Goal: Communication & Community: Share content

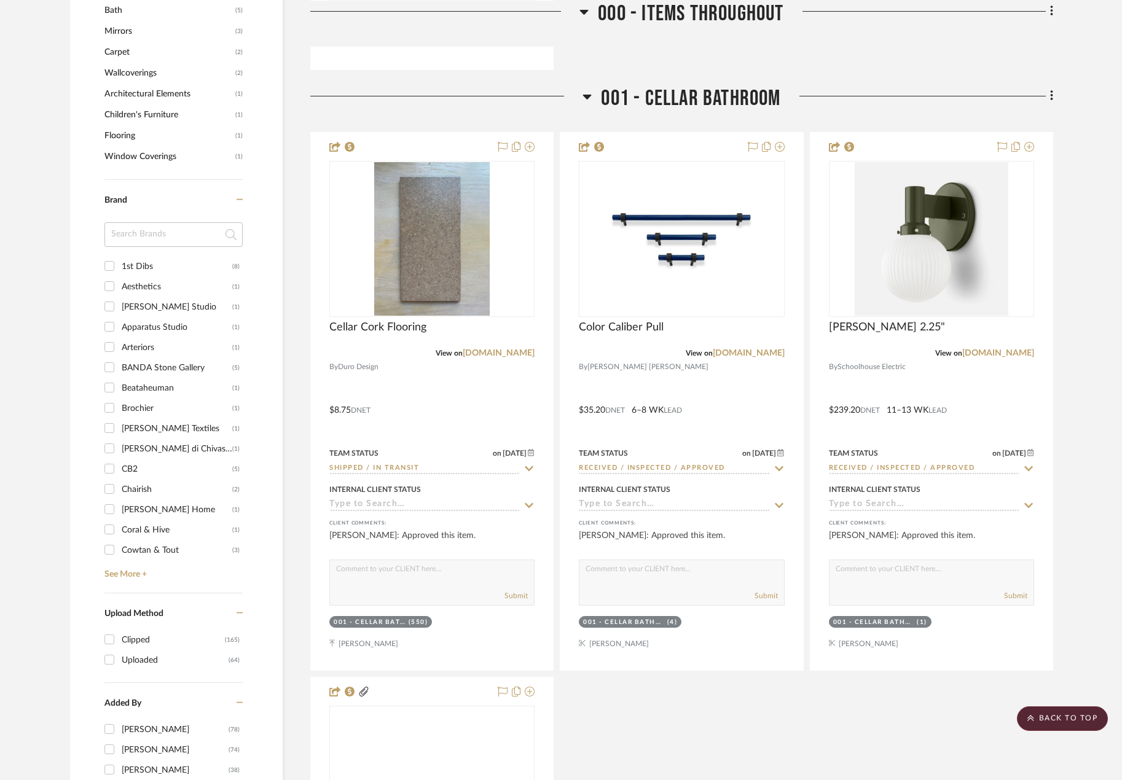
scroll to position [1659, 0]
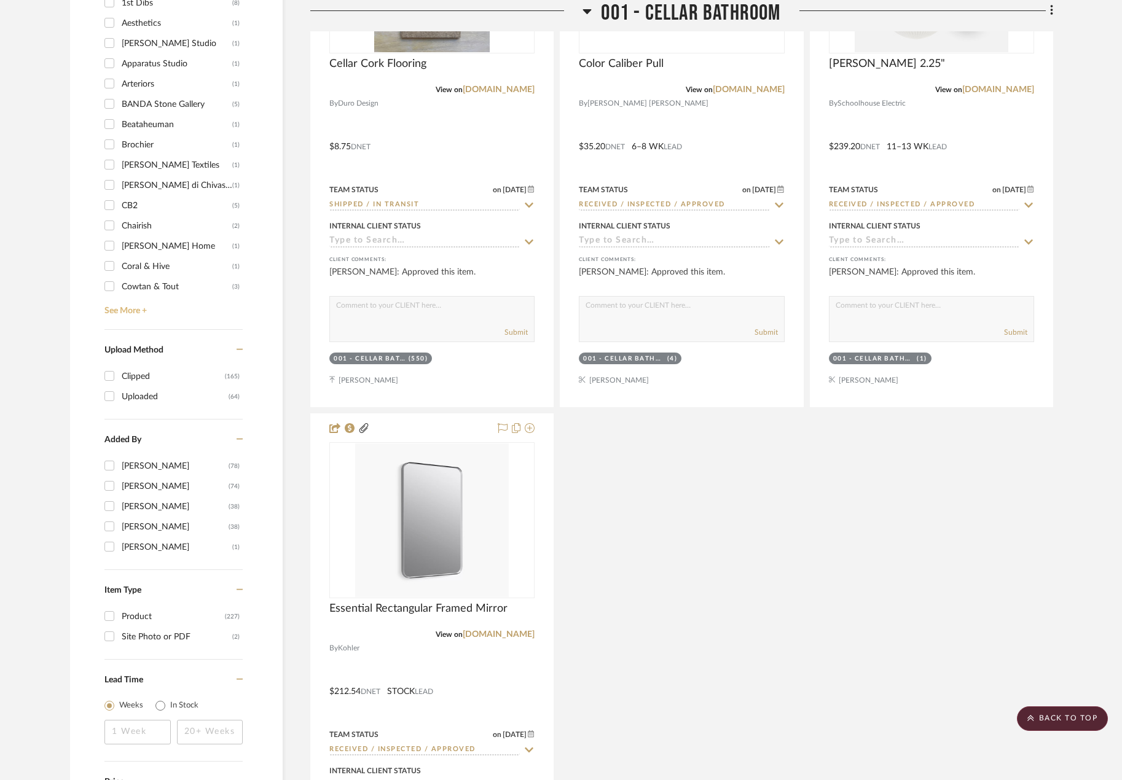
click at [144, 308] on link "See More +" at bounding box center [171, 307] width 141 height 20
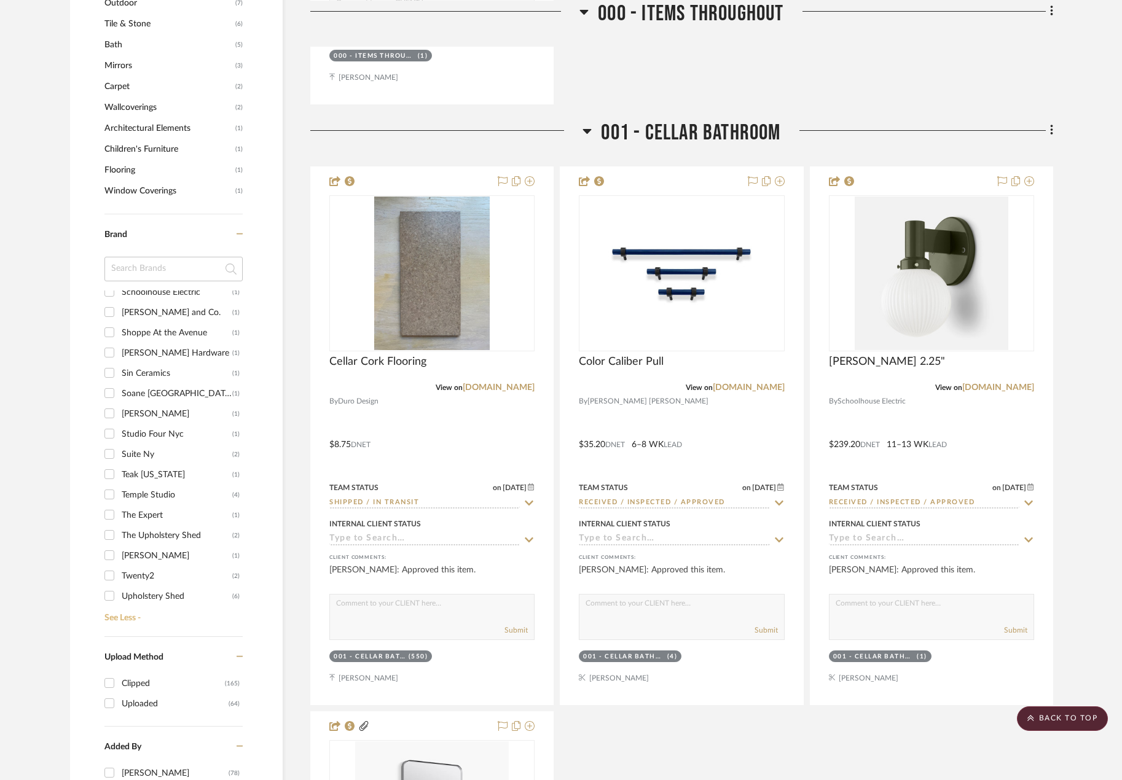
scroll to position [1352, 0]
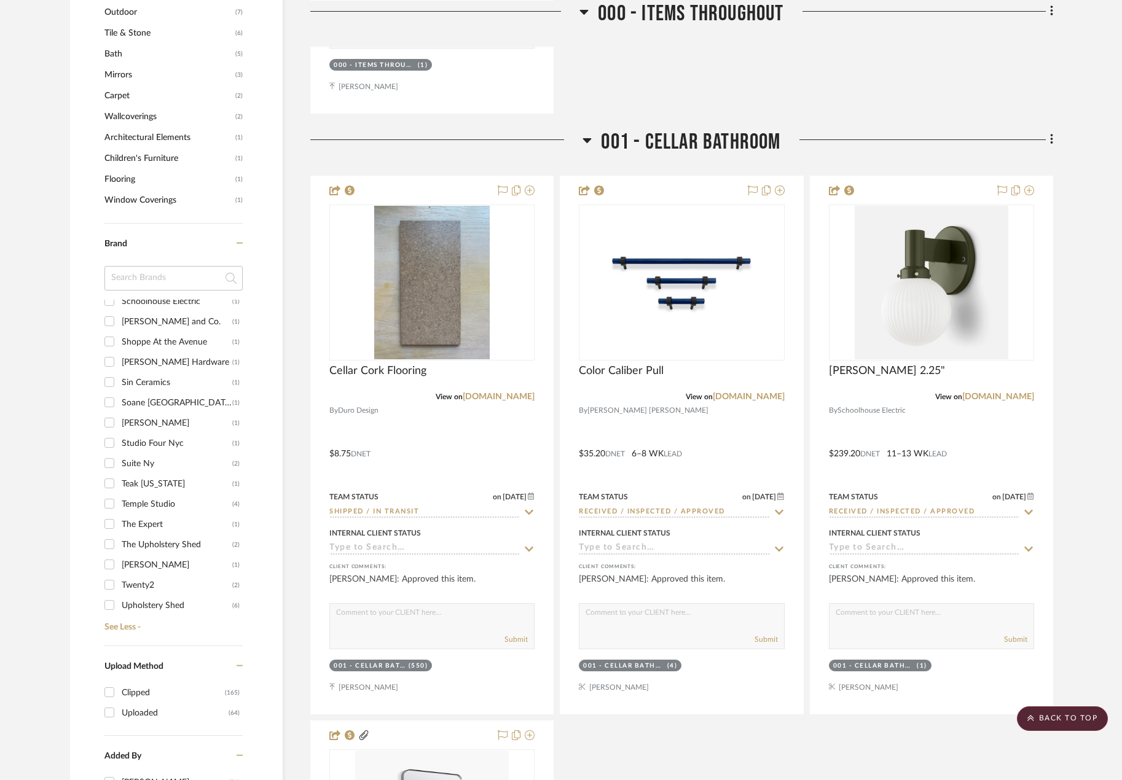
click at [123, 269] on input at bounding box center [173, 278] width 138 height 25
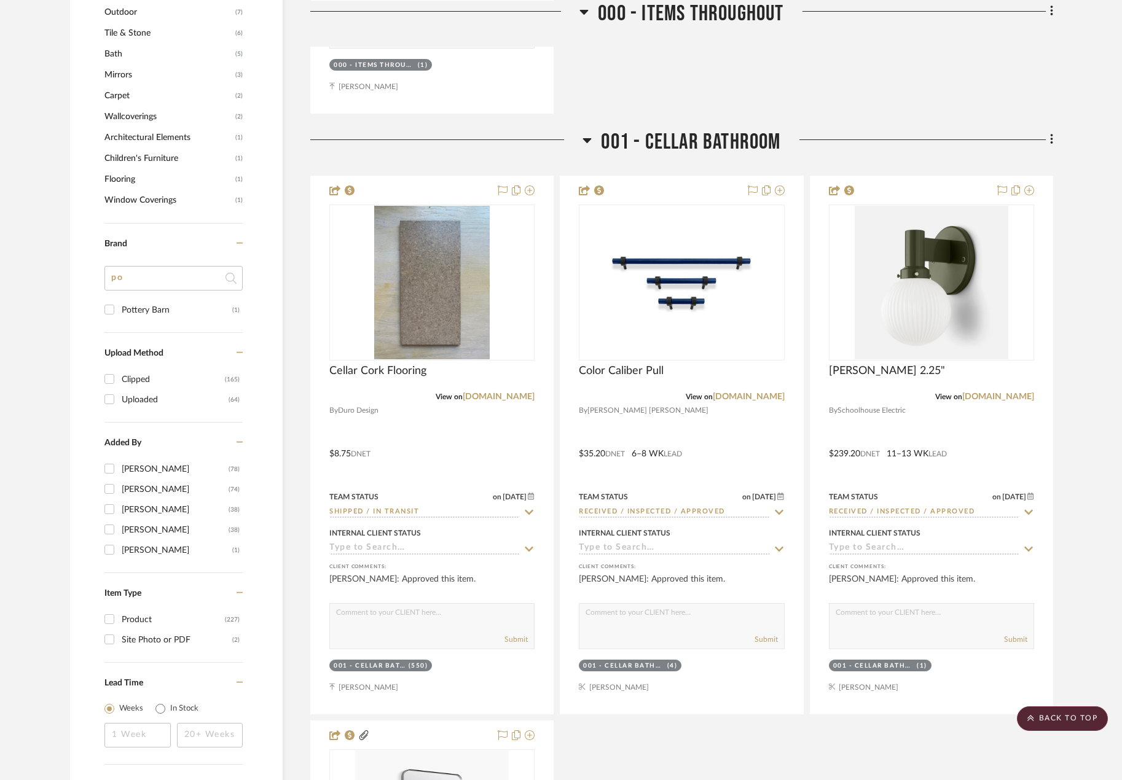
type input "po"
click at [111, 314] on input "Pottery Barn (1)" at bounding box center [110, 310] width 20 height 20
checkbox input "true"
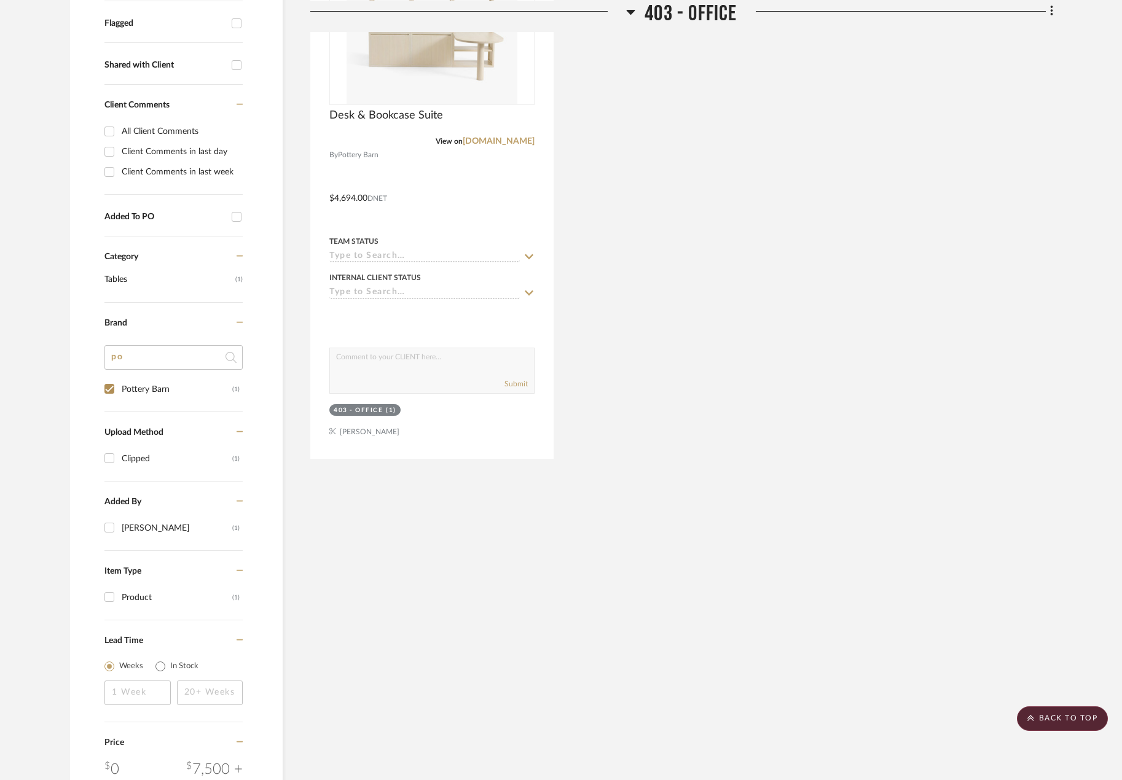
scroll to position [383, 0]
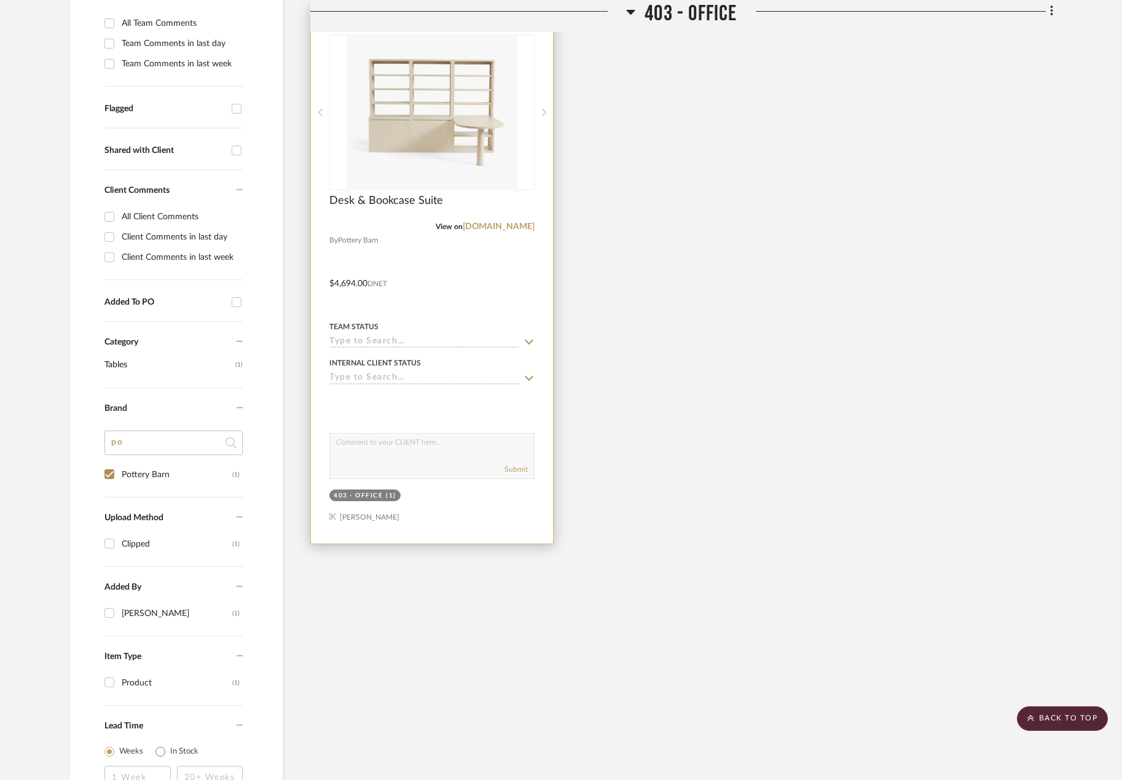
click at [522, 296] on div at bounding box center [432, 275] width 242 height 538
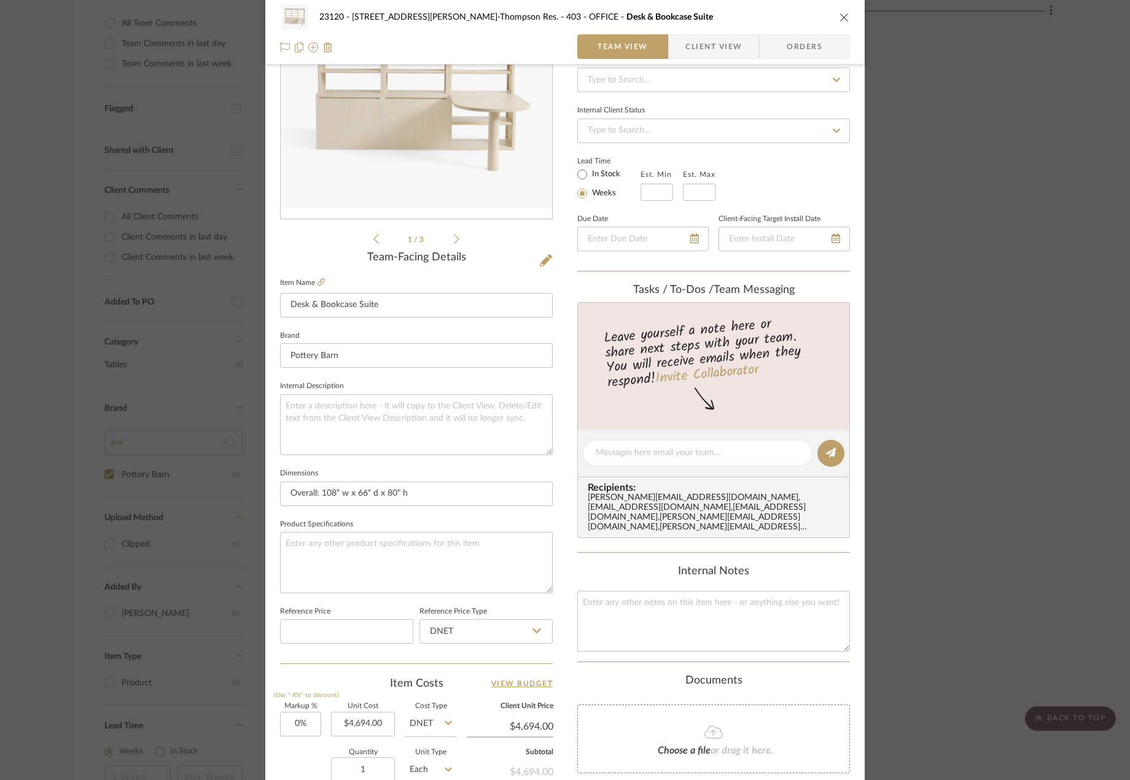
scroll to position [246, 0]
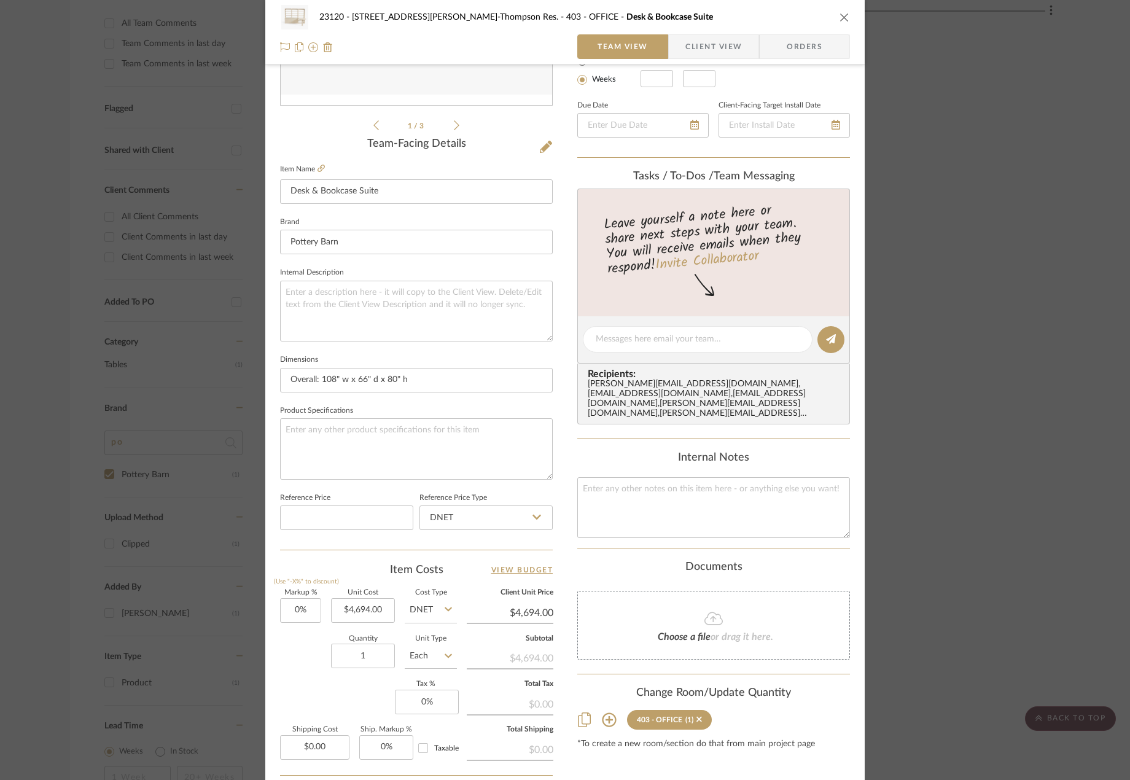
click at [706, 611] on icon at bounding box center [714, 618] width 18 height 15
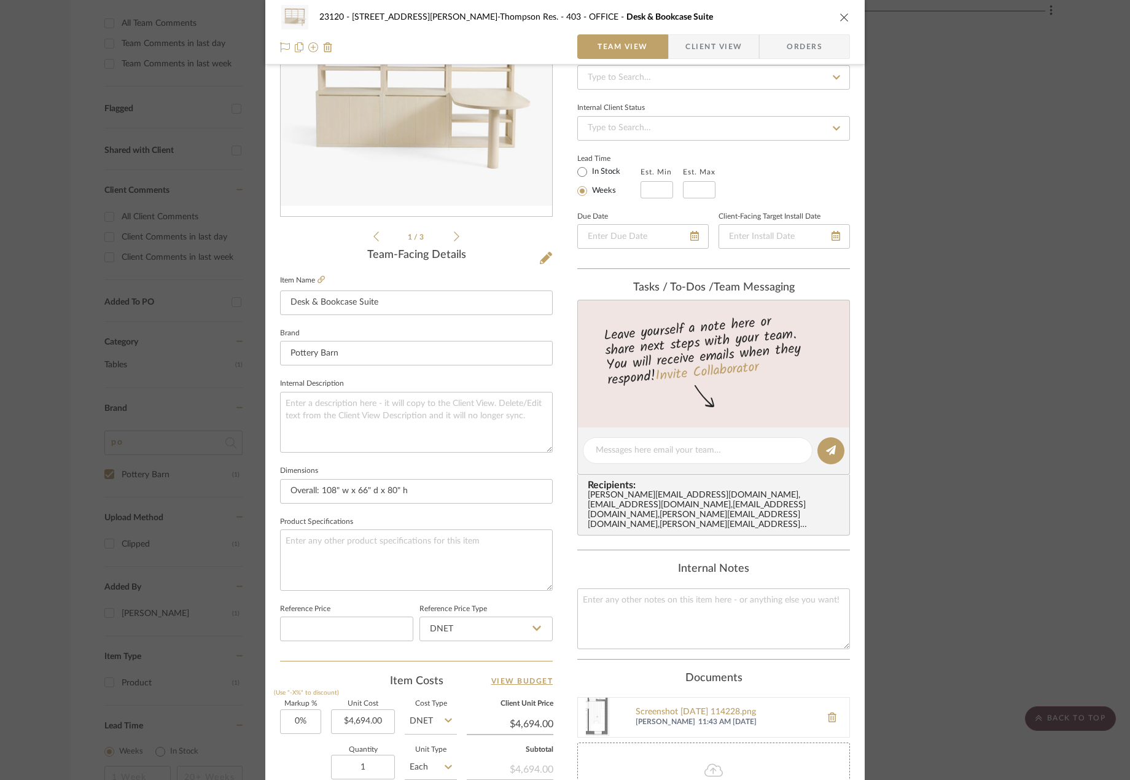
scroll to position [0, 0]
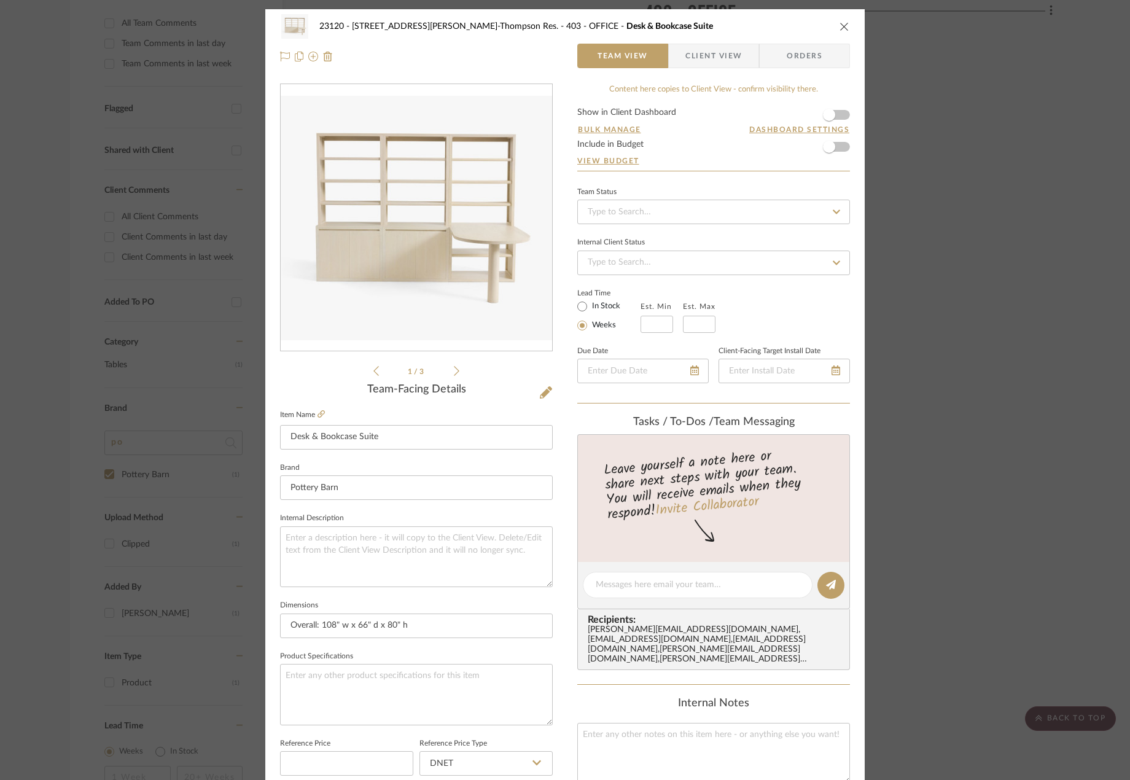
click at [699, 64] on span "Client View" at bounding box center [714, 56] width 57 height 25
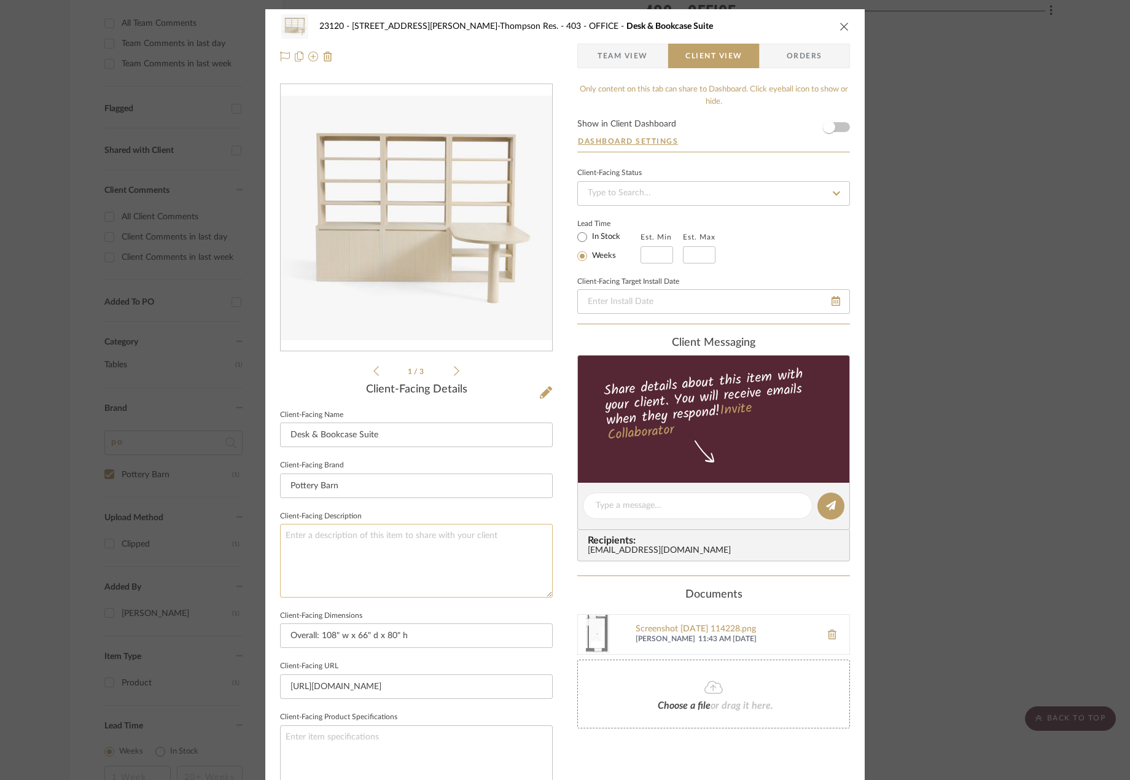
click at [390, 547] on textarea at bounding box center [416, 560] width 273 height 73
type textarea "Description:"
paste textarea "[GEOGRAPHIC_DATA] Desk with Bookcase Suite (108" x 66")"
type textarea "Description: [GEOGRAPHIC_DATA] Desk with Bookcase Suite (108" x 66") ||"
type textarea "Description: [GEOGRAPHIC_DATA] Desk with Bookcase Suite (108" x 66") || Biscott…"
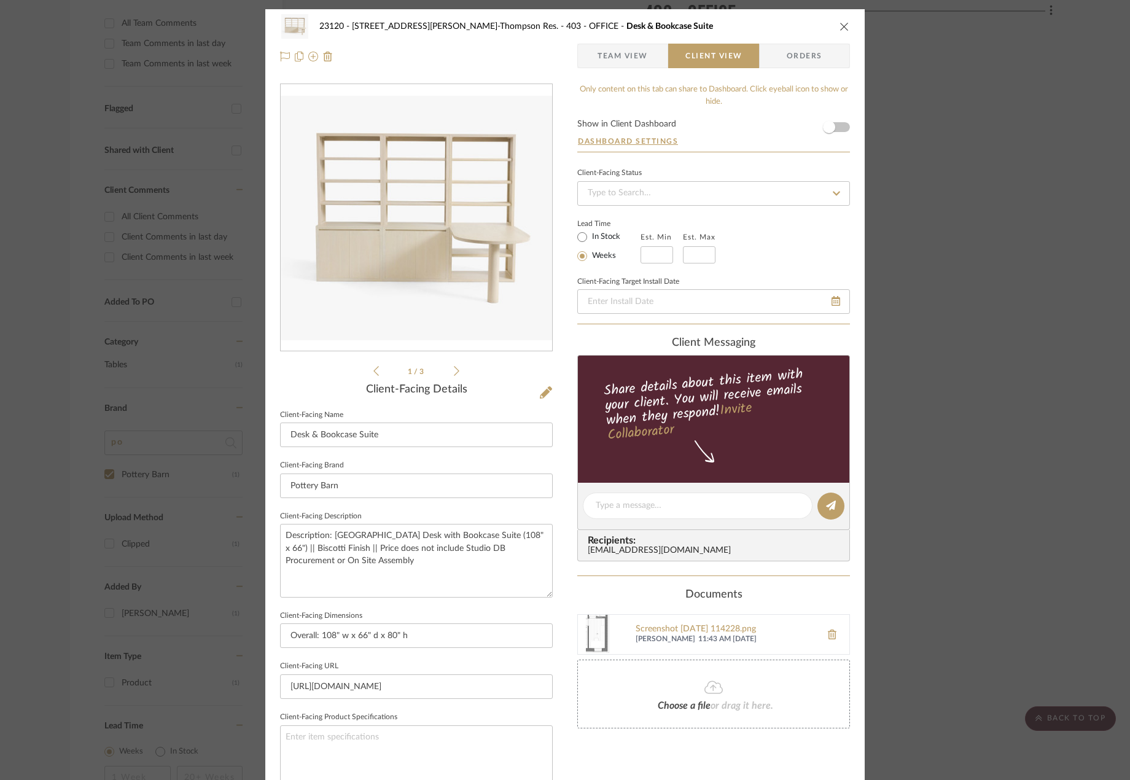
click at [562, 583] on div "23120 - [STREET_ADDRESS][PERSON_NAME]-Thompson Res. 403 - OFFICE Desk & Bookcas…" at bounding box center [565, 510] width 600 height 1003
click at [624, 56] on span "Team View" at bounding box center [623, 56] width 50 height 25
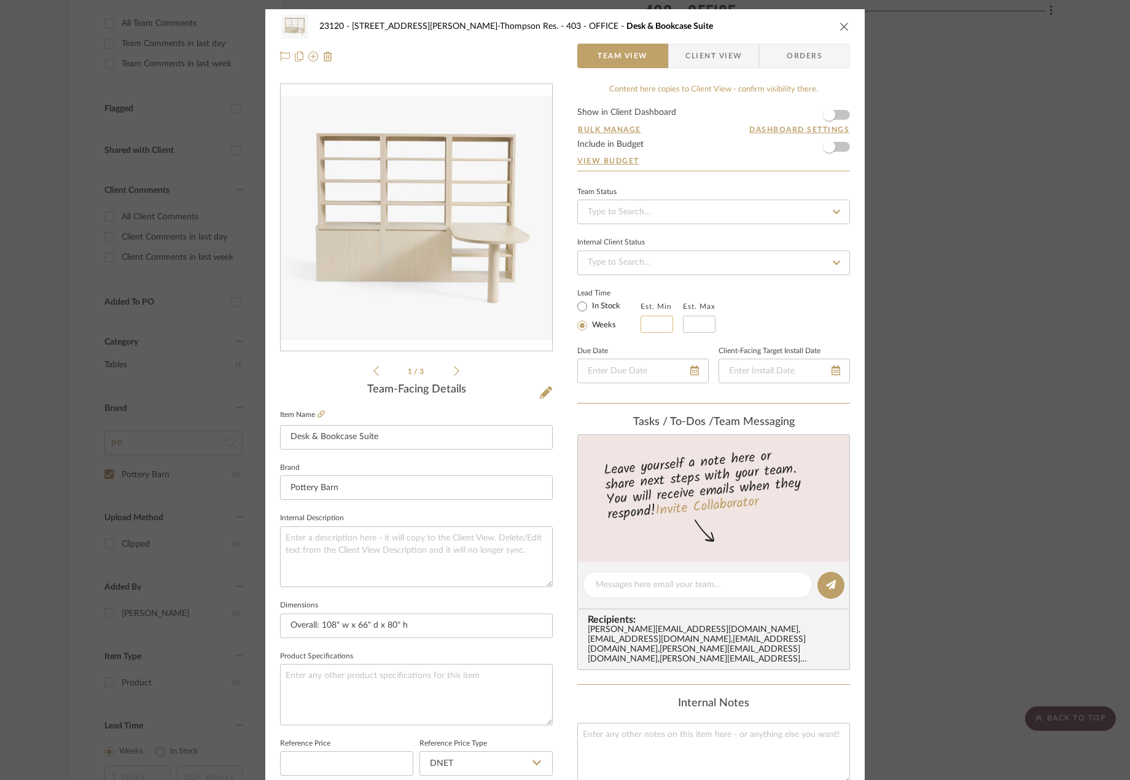
click at [657, 327] on input "text" at bounding box center [657, 324] width 33 height 17
type input "8"
type input "7"
click at [697, 324] on input "text" at bounding box center [699, 324] width 33 height 17
type input "9"
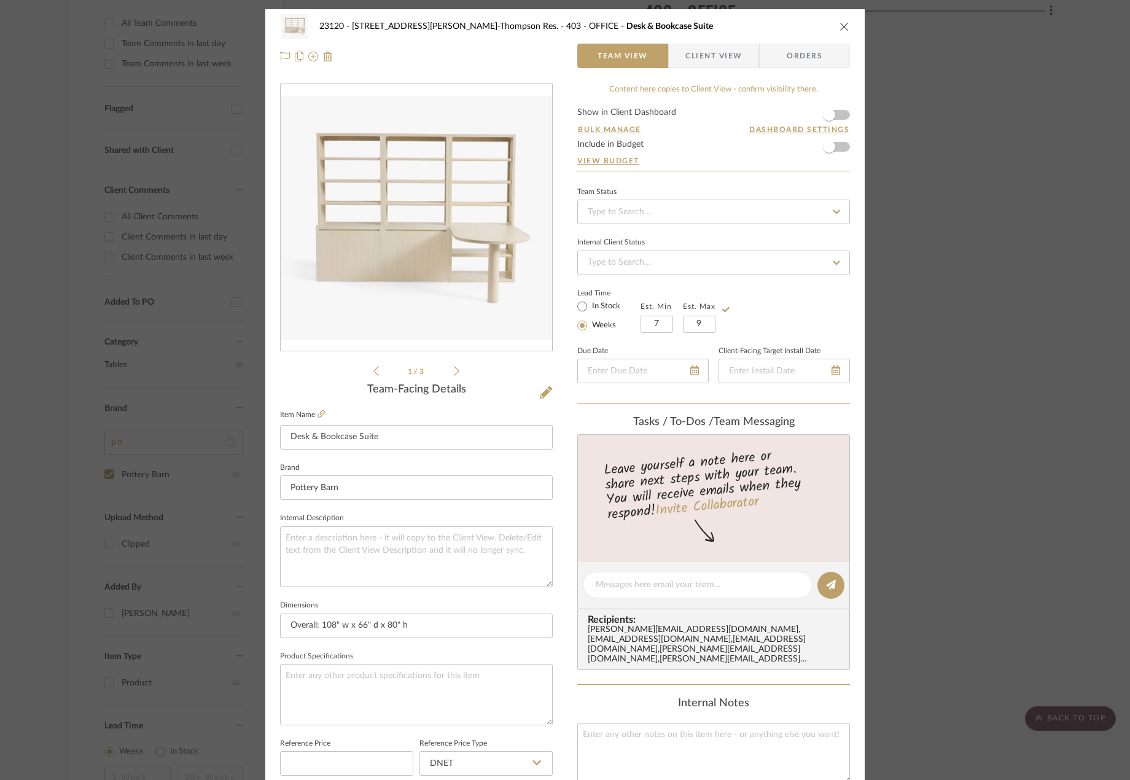
click at [793, 296] on div "Lead Time In Stock Weeks Est. Min 7 Est. Max 9" at bounding box center [713, 309] width 273 height 48
click at [719, 47] on span "Client View" at bounding box center [714, 56] width 57 height 25
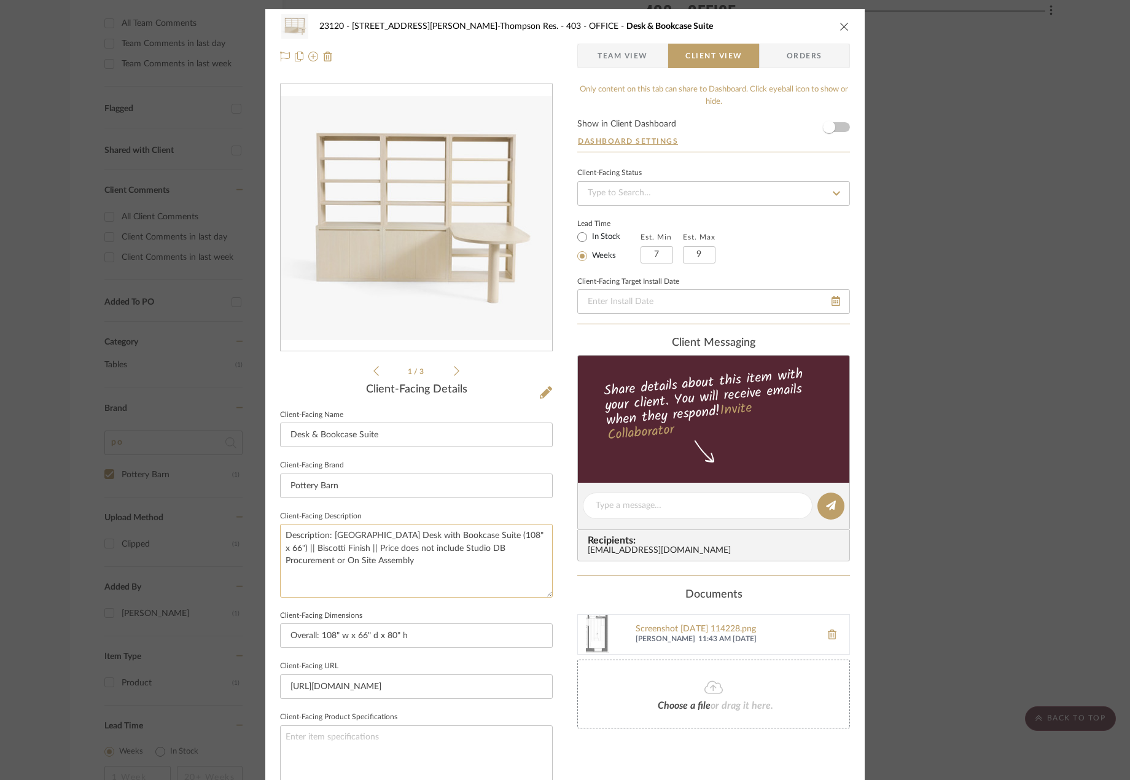
click at [393, 569] on textarea "Description: [GEOGRAPHIC_DATA] Desk with Bookcase Suite (108" x 66") || Biscott…" at bounding box center [416, 560] width 273 height 73
type textarea "Description: [GEOGRAPHIC_DATA] Desk with Bookcase Suite (108" x 66") || Biscott…"
click at [458, 608] on fieldset "Client-Facing Dimensions Overall: 108" w x 66" d x 80" h" at bounding box center [416, 628] width 273 height 41
click at [603, 56] on span "Team View" at bounding box center [623, 56] width 50 height 25
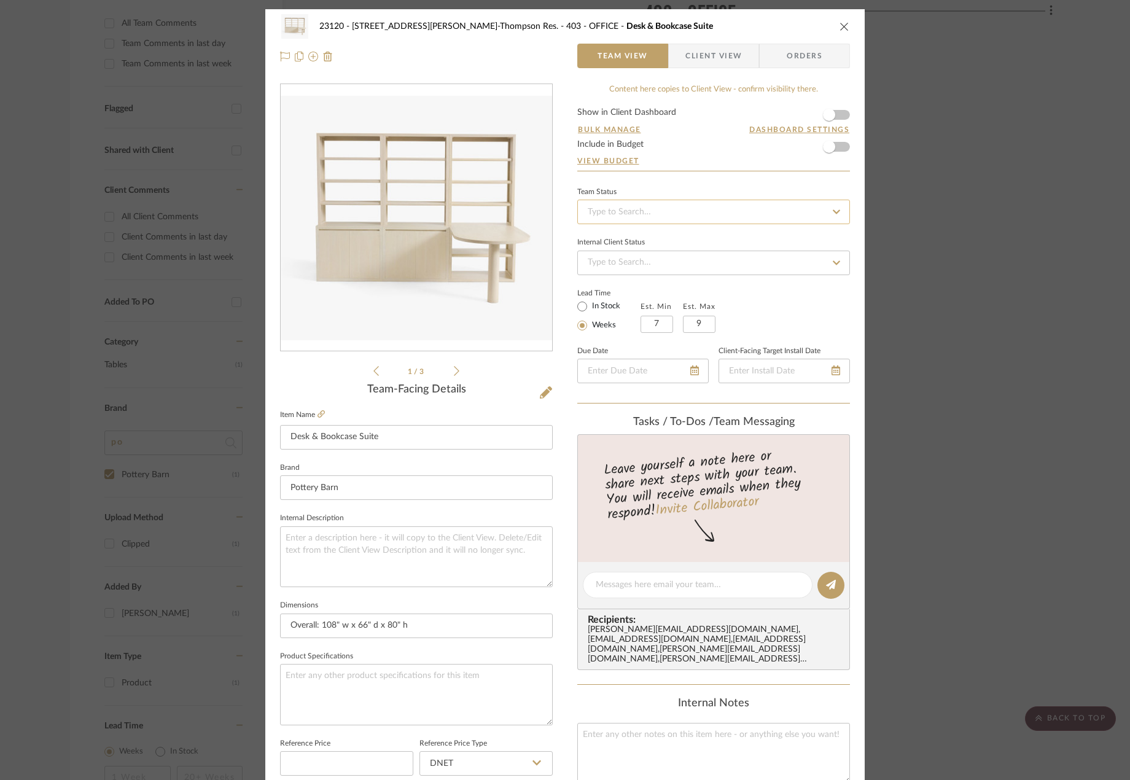
click at [605, 206] on input at bounding box center [713, 212] width 273 height 25
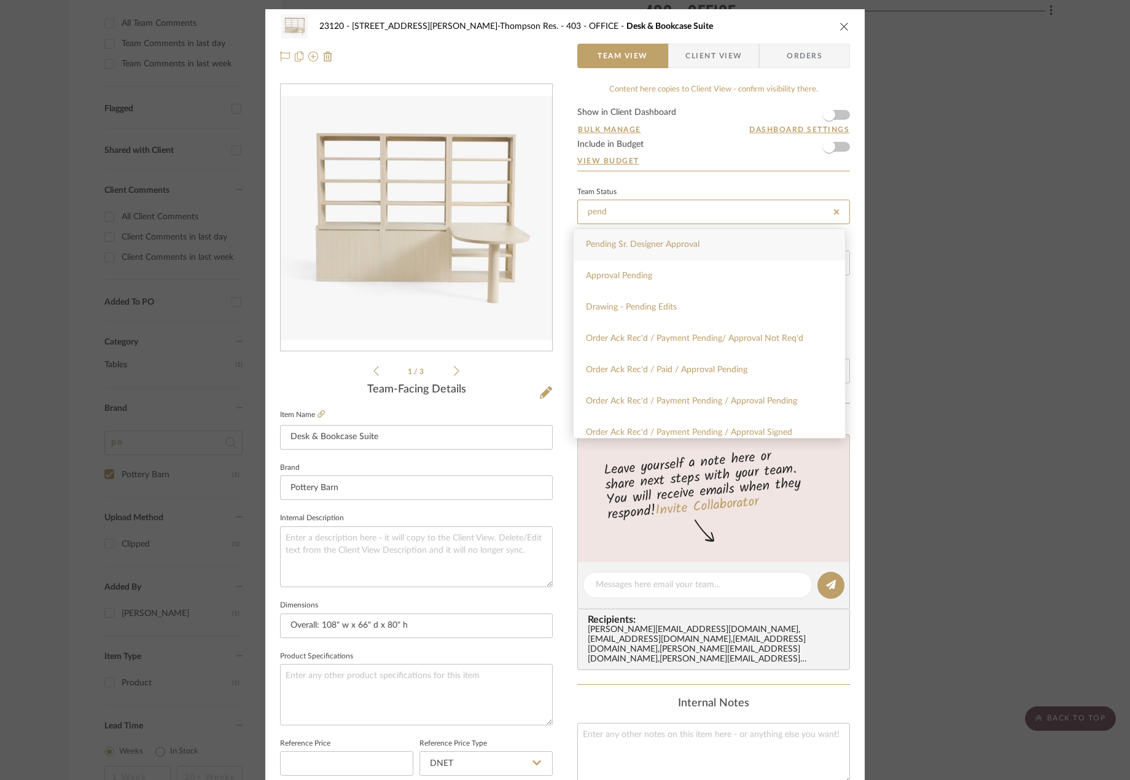
type input "pend"
click at [613, 245] on span "Pending Sr. Designer Approval" at bounding box center [643, 244] width 114 height 9
type input "[DATE]"
type input "Pending Sr. Designer Approval"
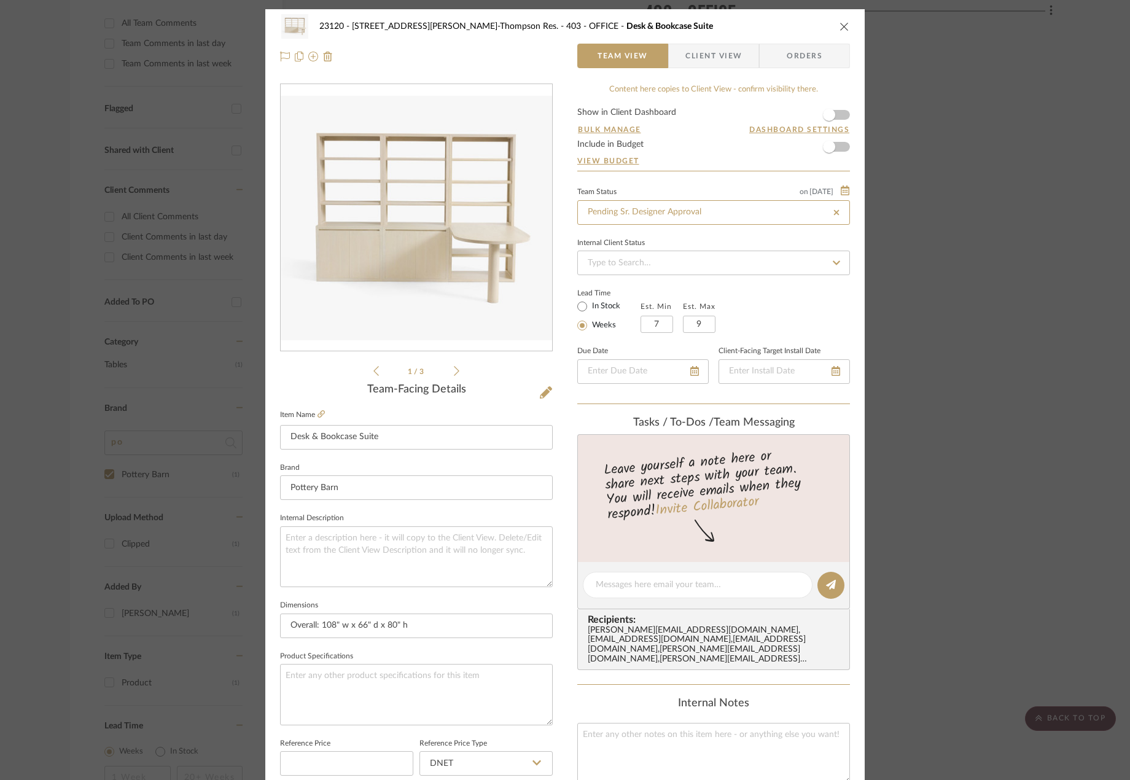
type input "[DATE]"
type input "Pending Sr. Designer Approval"
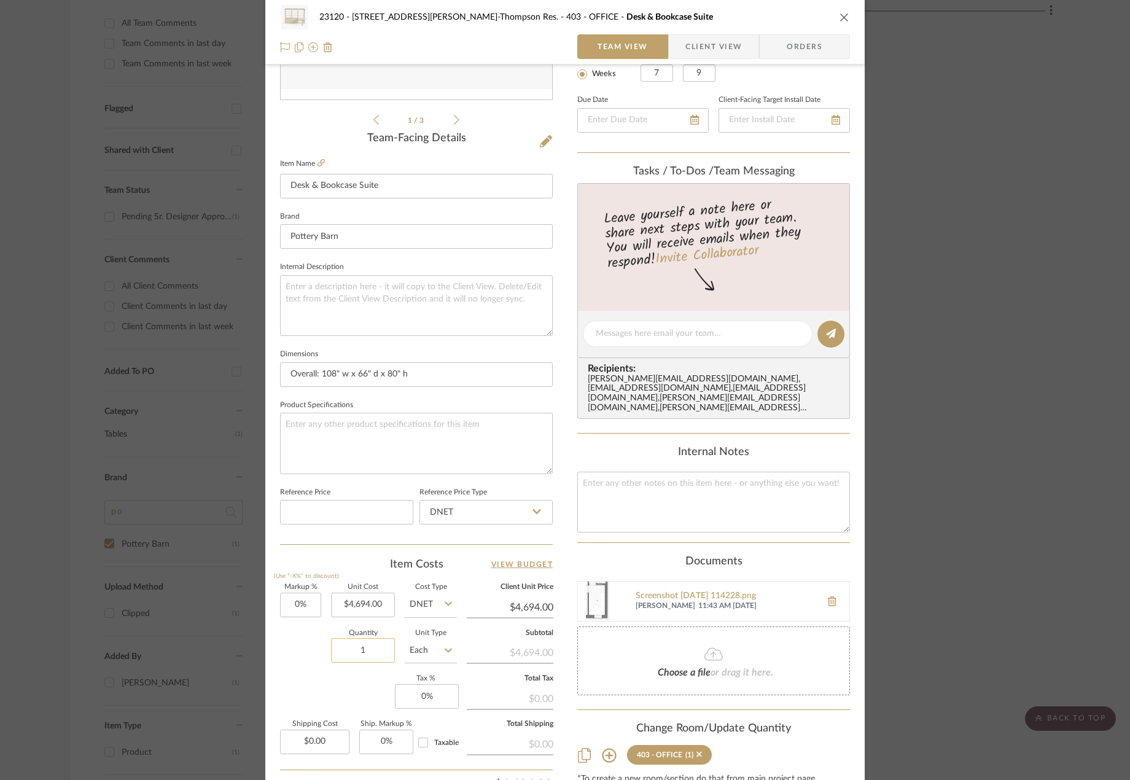
scroll to position [364, 0]
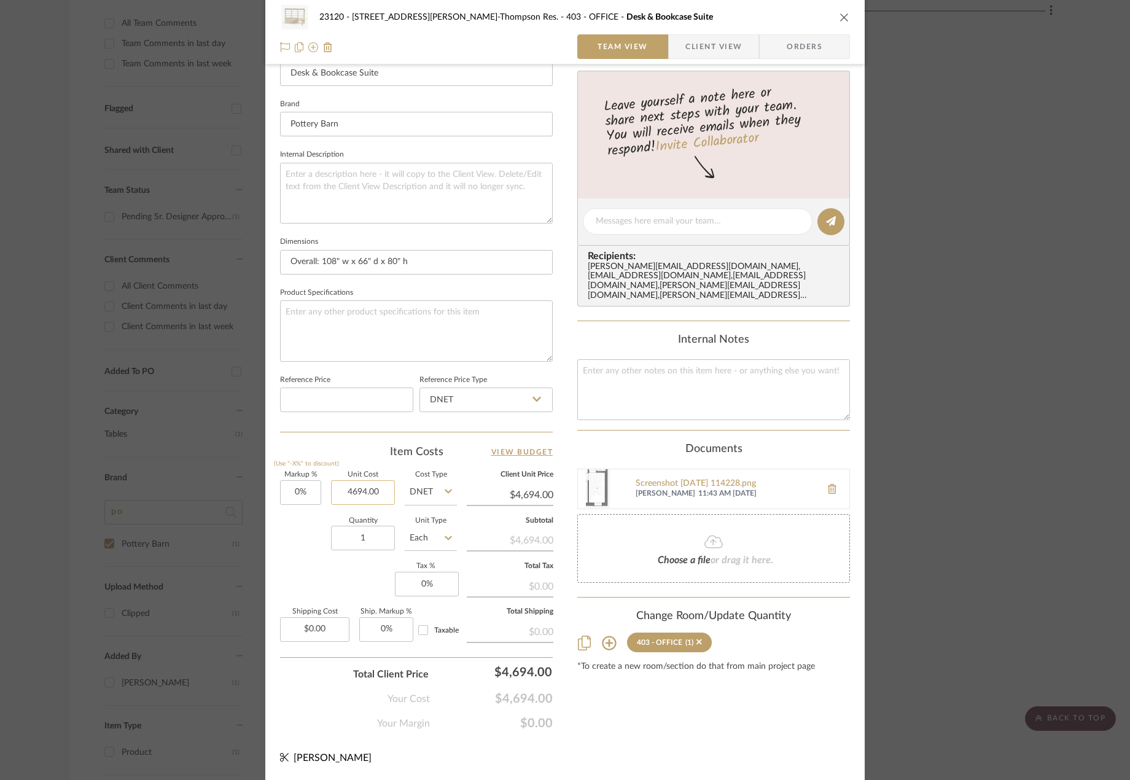
click at [375, 480] on input "4694.00" at bounding box center [363, 492] width 64 height 25
type input "$3,755.20"
click at [304, 565] on div "Markup % (Use "-X%" to discount) 0% Unit Cost $3,755.20 Cost Type DNET Client U…" at bounding box center [416, 561] width 273 height 179
type input "$3,755.20"
click at [319, 621] on input "0.00" at bounding box center [314, 629] width 69 height 25
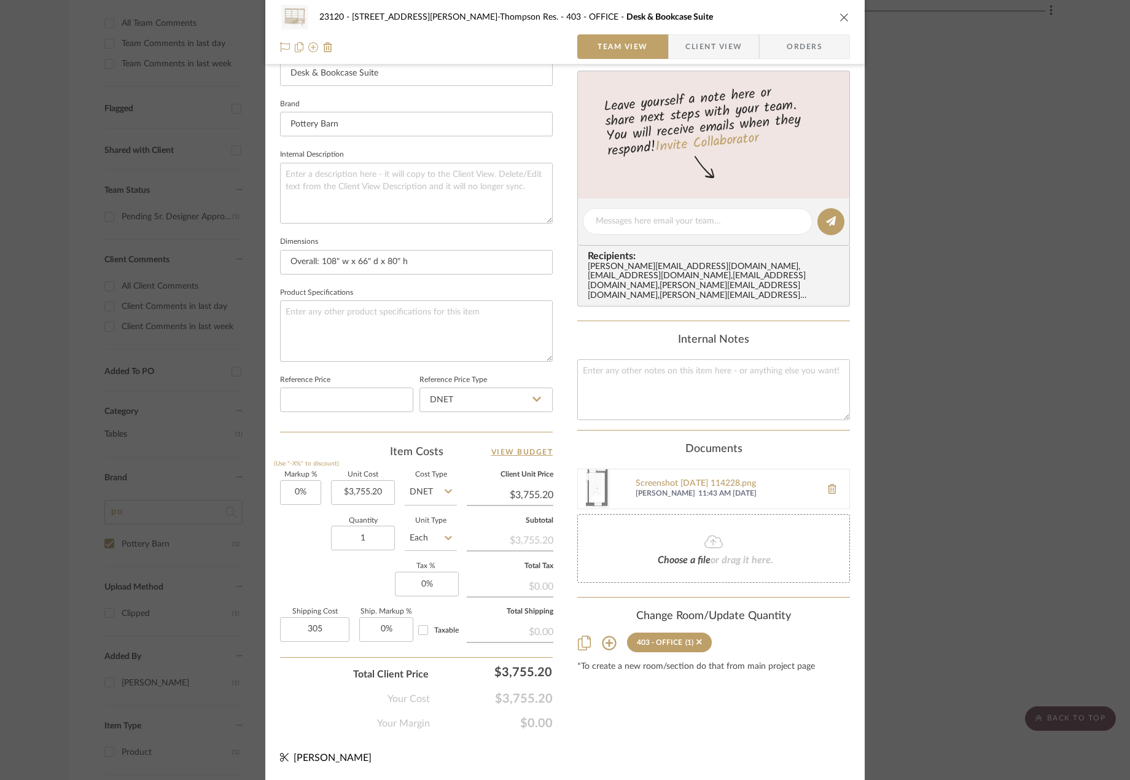
type input "$305.00"
click at [313, 703] on div "Your Cost $3,755.20" at bounding box center [416, 694] width 273 height 25
click at [322, 627] on input "305.00" at bounding box center [314, 629] width 69 height 25
type input "$302.00"
click at [334, 566] on div "Markup % (Use "-X%" to discount) 0% Unit Cost $3,755.20 Cost Type DNET Client U…" at bounding box center [416, 561] width 273 height 179
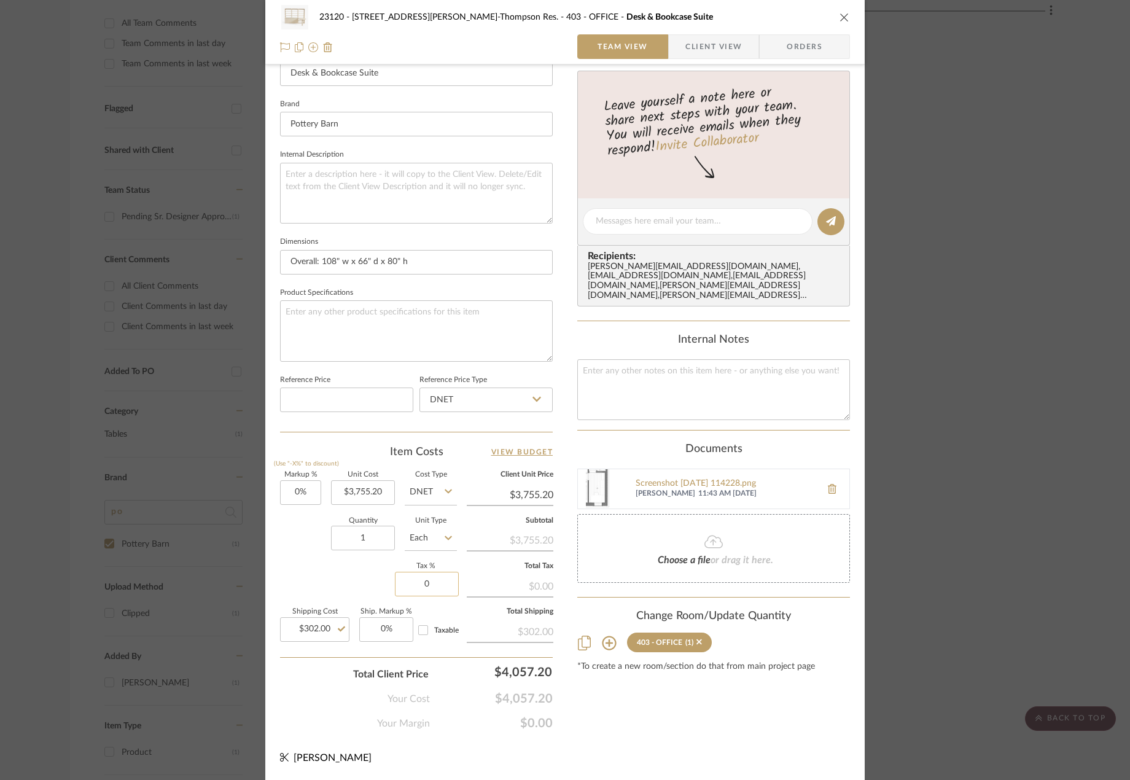
click at [438, 592] on input "0" at bounding box center [427, 584] width 64 height 25
type input "8.875%"
click at [297, 562] on div "Markup % (Use "-X%" to discount) 0% Unit Cost $3,755.20 Cost Type DNET Client U…" at bounding box center [416, 561] width 273 height 179
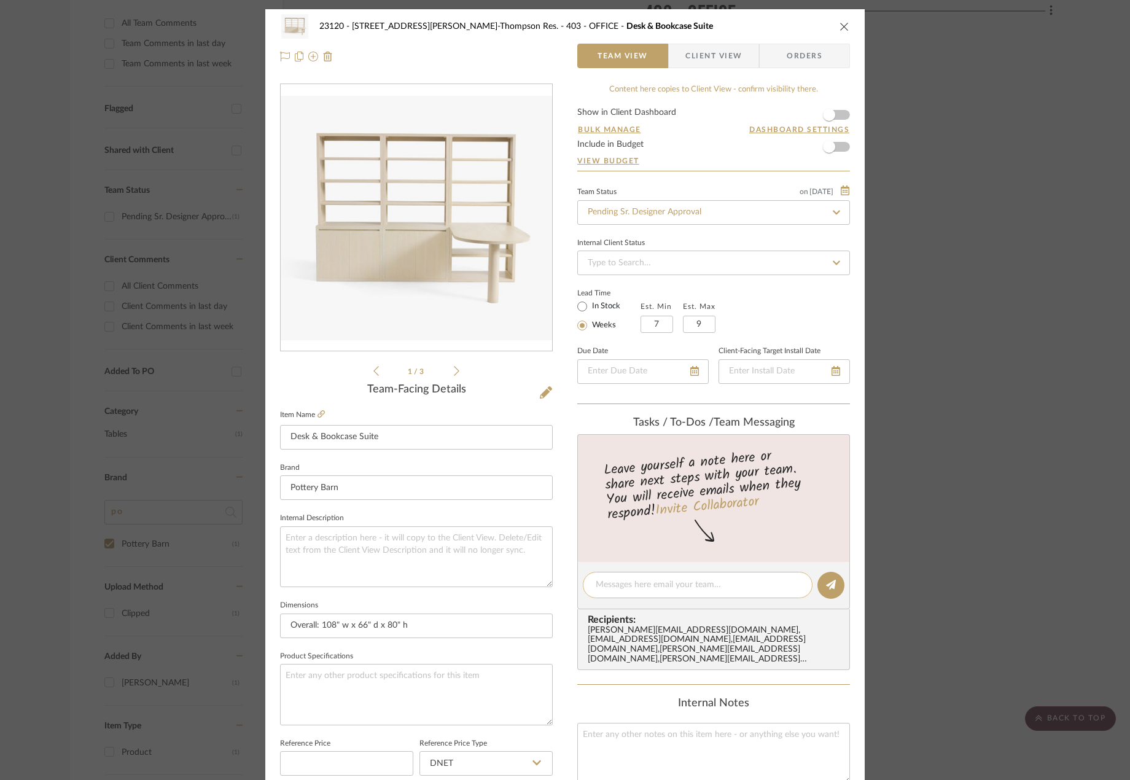
click at [614, 589] on textarea at bounding box center [698, 585] width 204 height 13
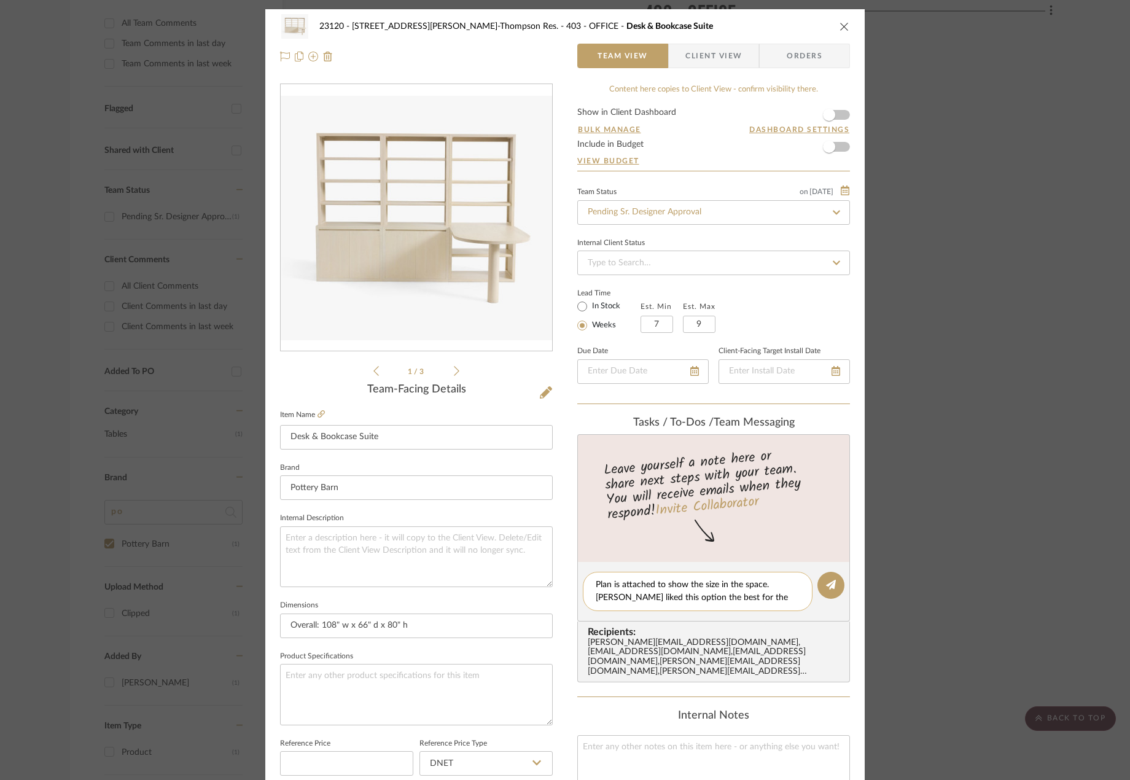
click at [648, 584] on textarea "Plan is attached to show the size in the space. [PERSON_NAME] liked this option…" at bounding box center [698, 592] width 204 height 26
click at [601, 590] on textarea "Plan is attached to show the size in the space. [PERSON_NAME] liked this option…" at bounding box center [698, 592] width 204 height 26
drag, startPoint x: 591, startPoint y: 582, endPoint x: 770, endPoint y: 585, distance: 179.4
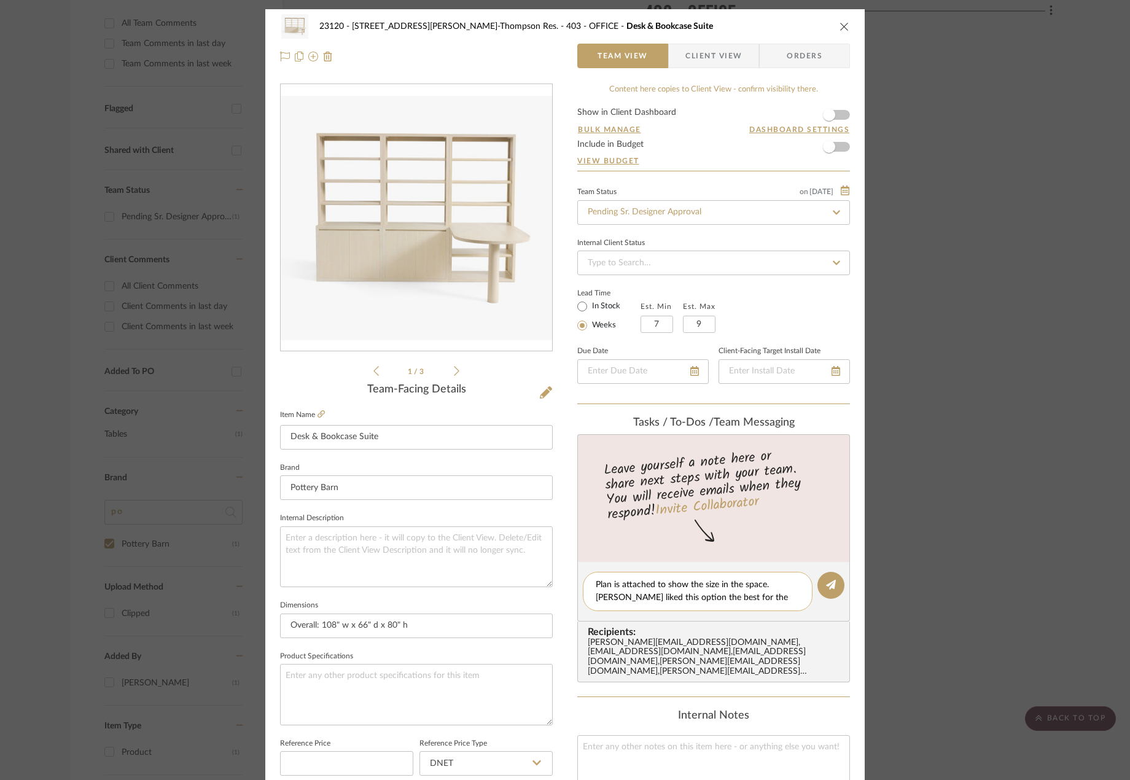
click at [770, 585] on div "Plan is attached to show the size in the space. [PERSON_NAME] liked this option…" at bounding box center [698, 591] width 230 height 39
drag, startPoint x: 700, startPoint y: 585, endPoint x: 591, endPoint y: 590, distance: 109.5
click at [591, 590] on div "Plan is attached to show the size in the space. [PERSON_NAME] liked this option…" at bounding box center [698, 591] width 230 height 39
click at [782, 595] on textarea "[PERSON_NAME] liked this option the best for the office. Plan is attached to sh…" at bounding box center [698, 592] width 204 height 26
type textarea "[PERSON_NAME] liked this option the best for the office. Plan is attached to sh…"
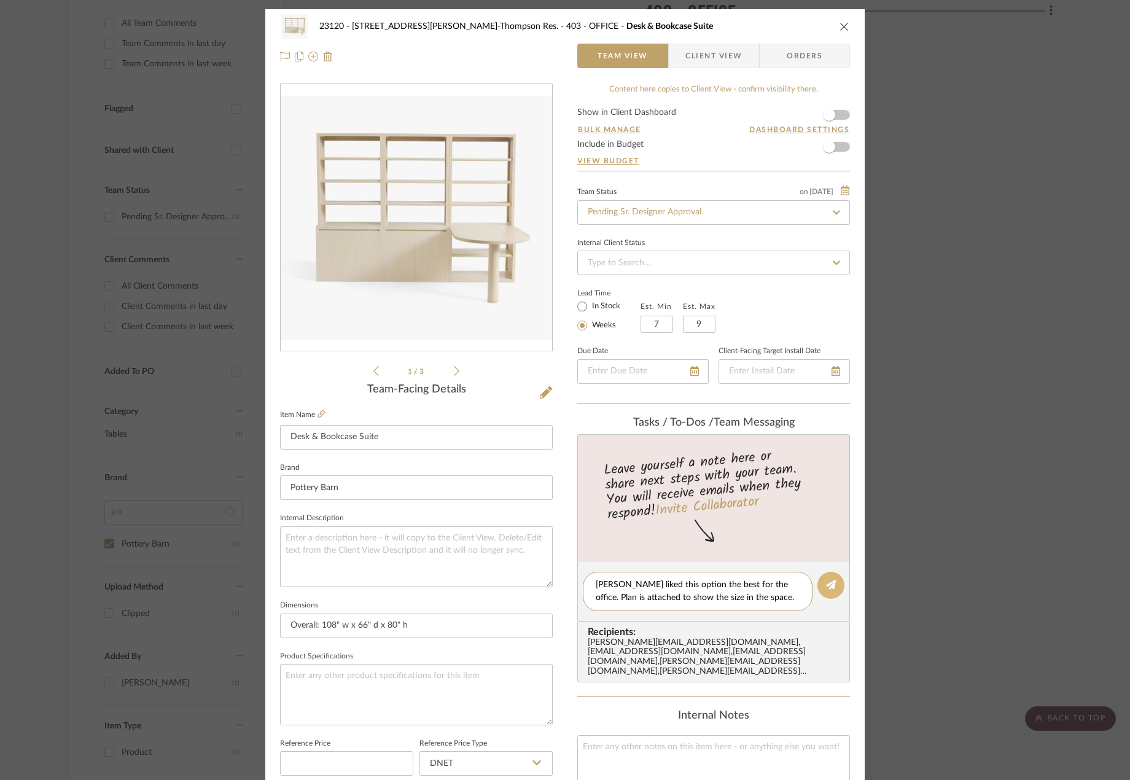
click at [826, 582] on icon at bounding box center [831, 585] width 10 height 10
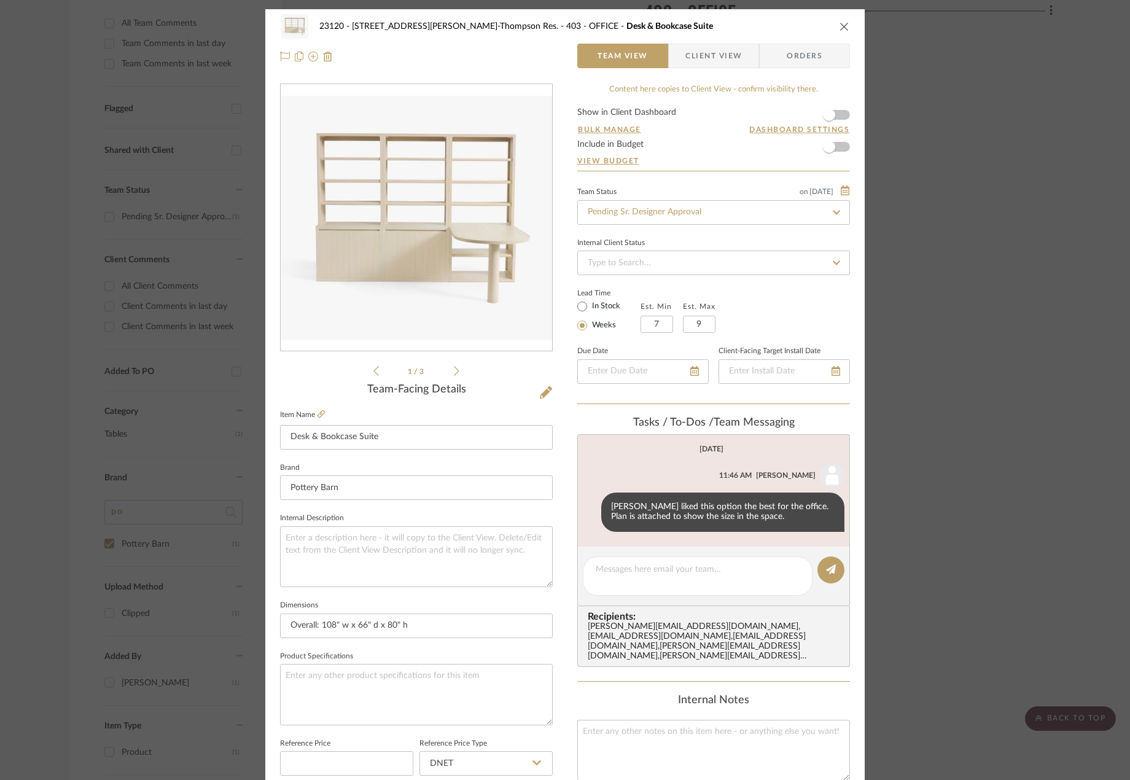
click at [110, 224] on div "23120 - [STREET_ADDRESS][PERSON_NAME]-Thompson Res. 403 - OFFICE Desk & Bookcas…" at bounding box center [565, 390] width 1130 height 780
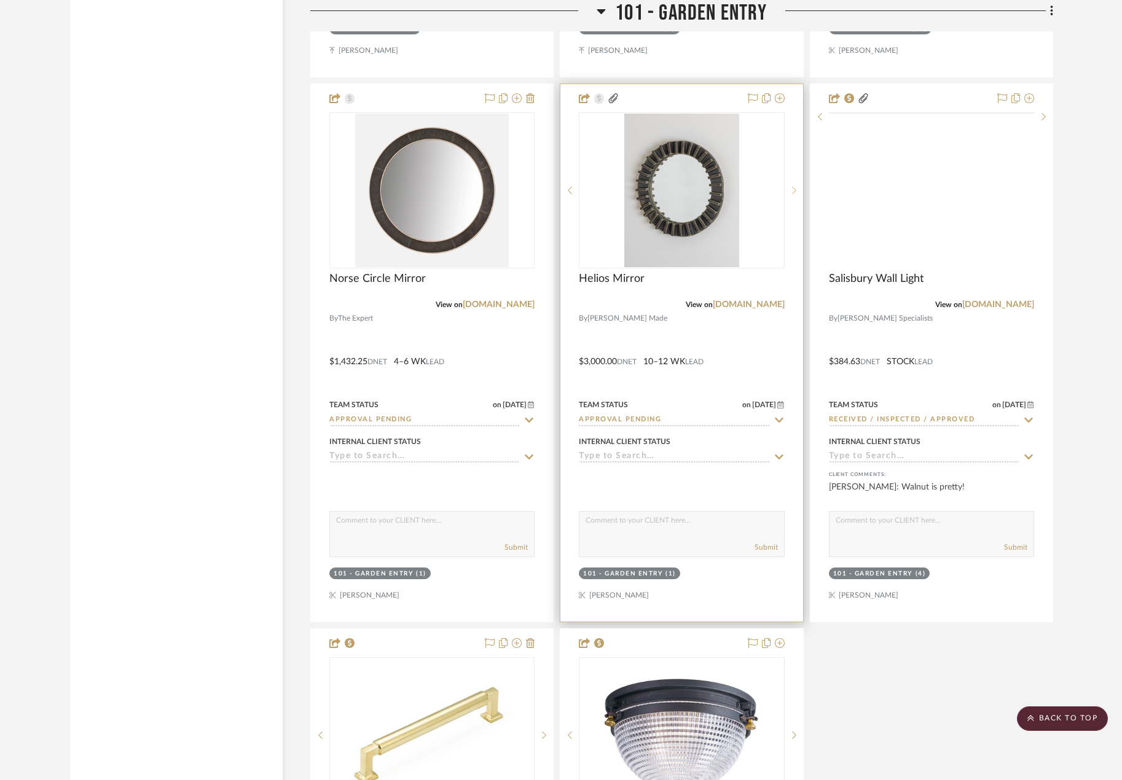
scroll to position [3010, 0]
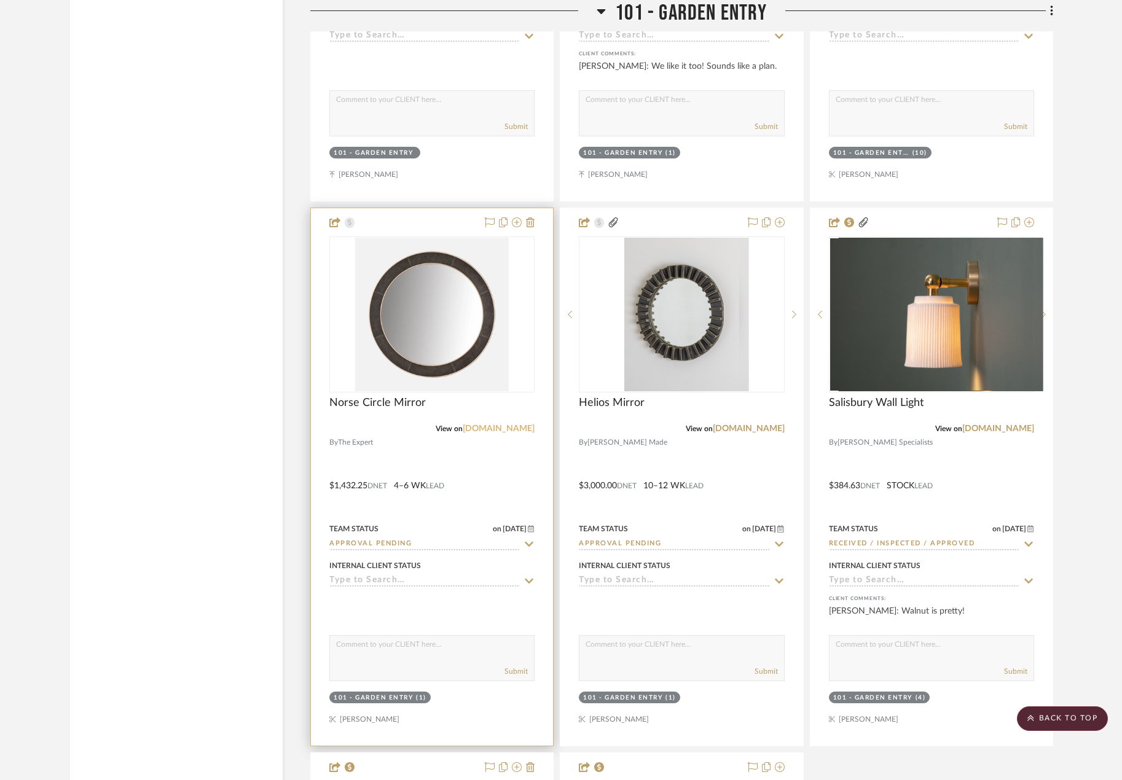
click at [505, 431] on link "[DOMAIN_NAME]" at bounding box center [499, 429] width 72 height 9
click at [473, 505] on div at bounding box center [432, 477] width 242 height 538
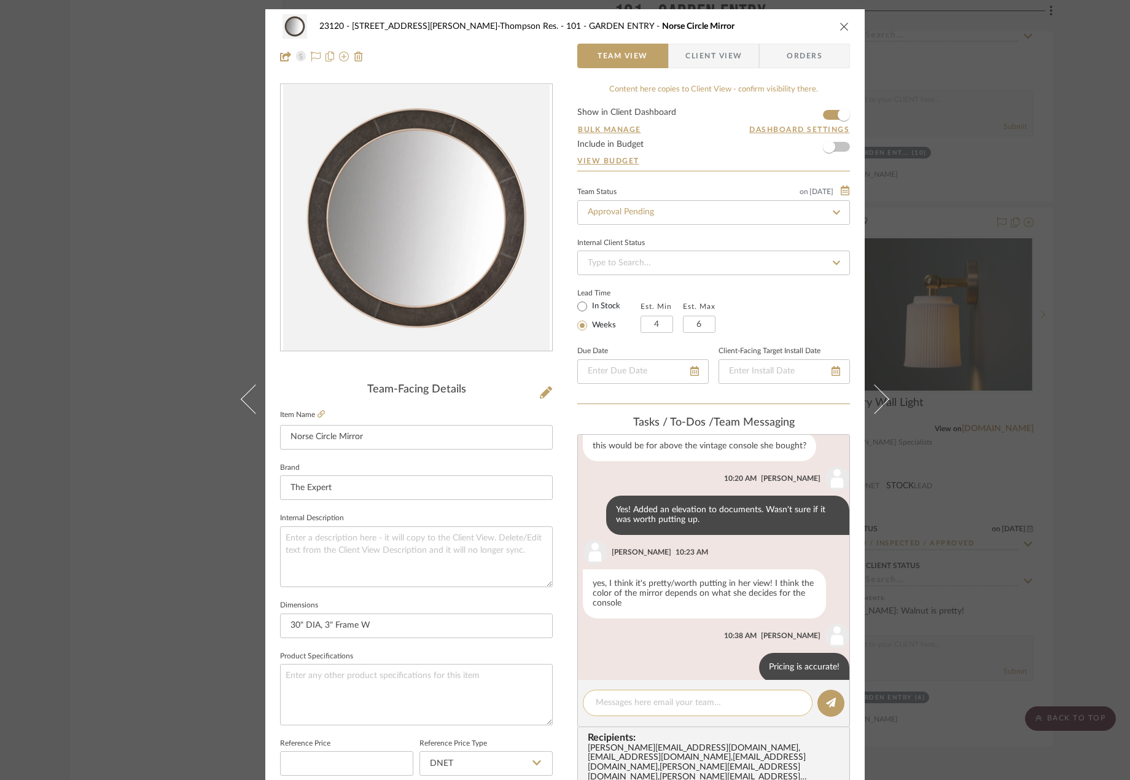
scroll to position [345, 0]
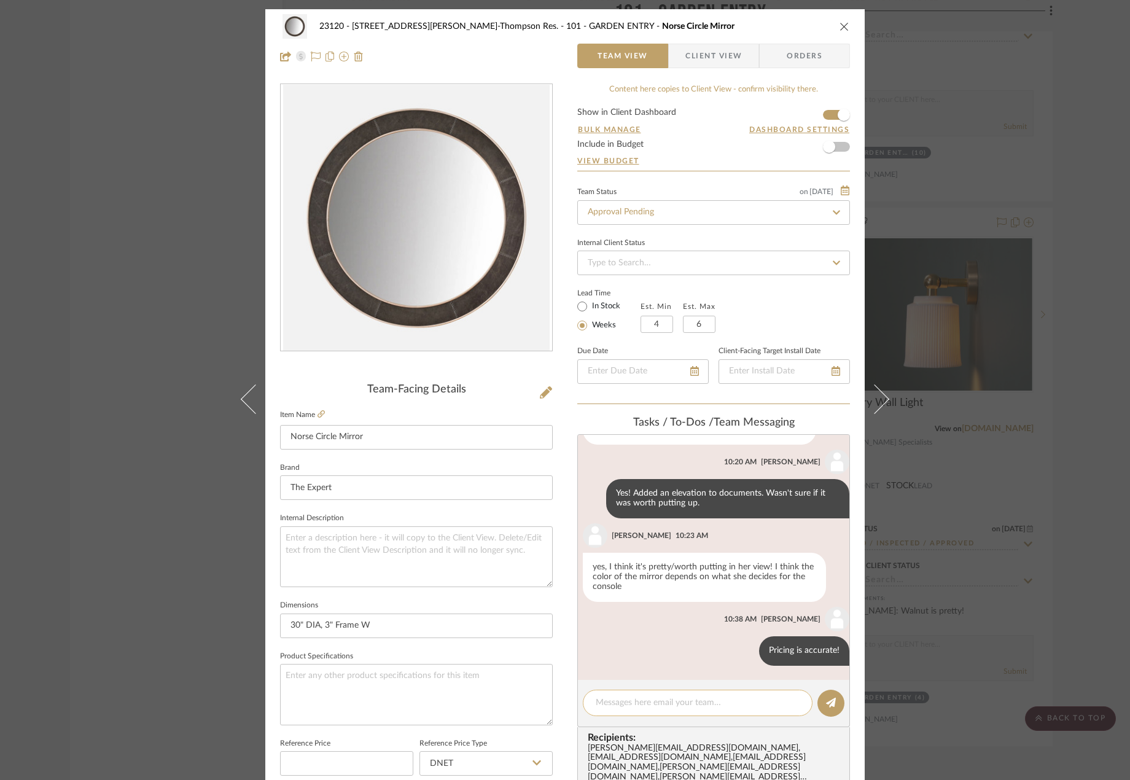
click at [644, 707] on textarea at bounding box center [698, 703] width 204 height 13
click at [754, 711] on textarea "Stephanie asked if we like the circle or rectangular better. I attached both in…" at bounding box center [698, 710] width 204 height 26
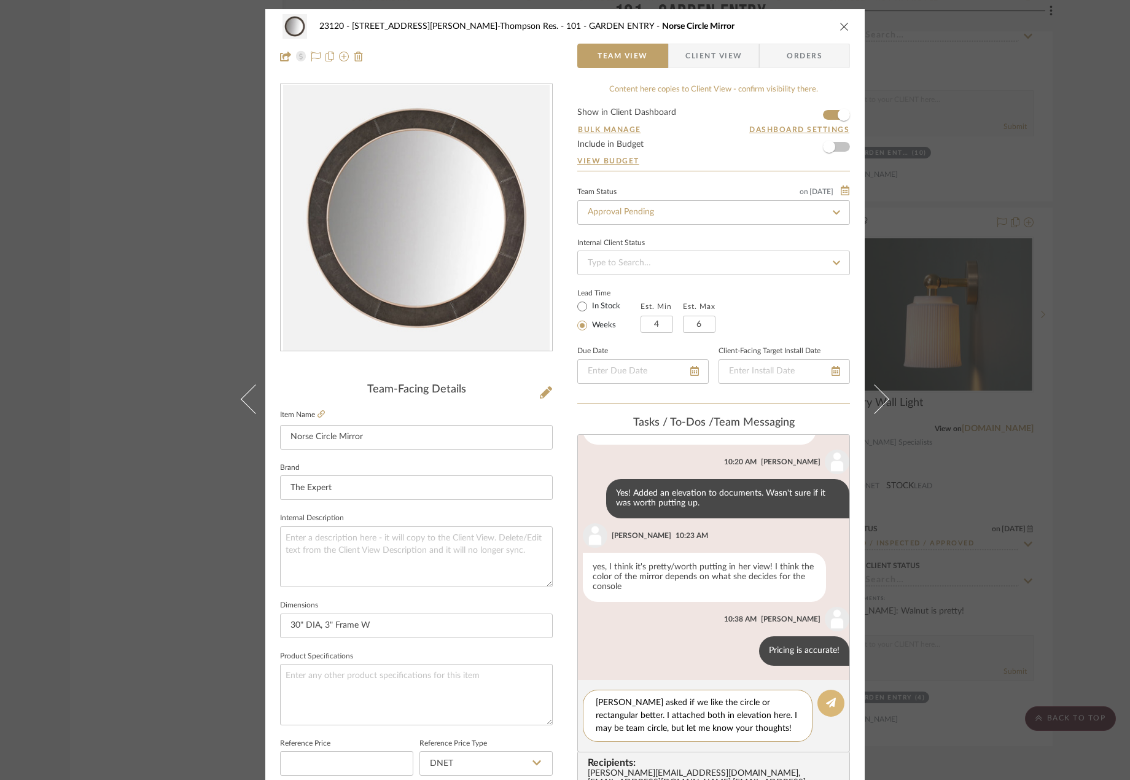
type textarea "Stephanie asked if we like the circle or rectangular better. I attached both in…"
click at [821, 708] on button at bounding box center [831, 703] width 27 height 27
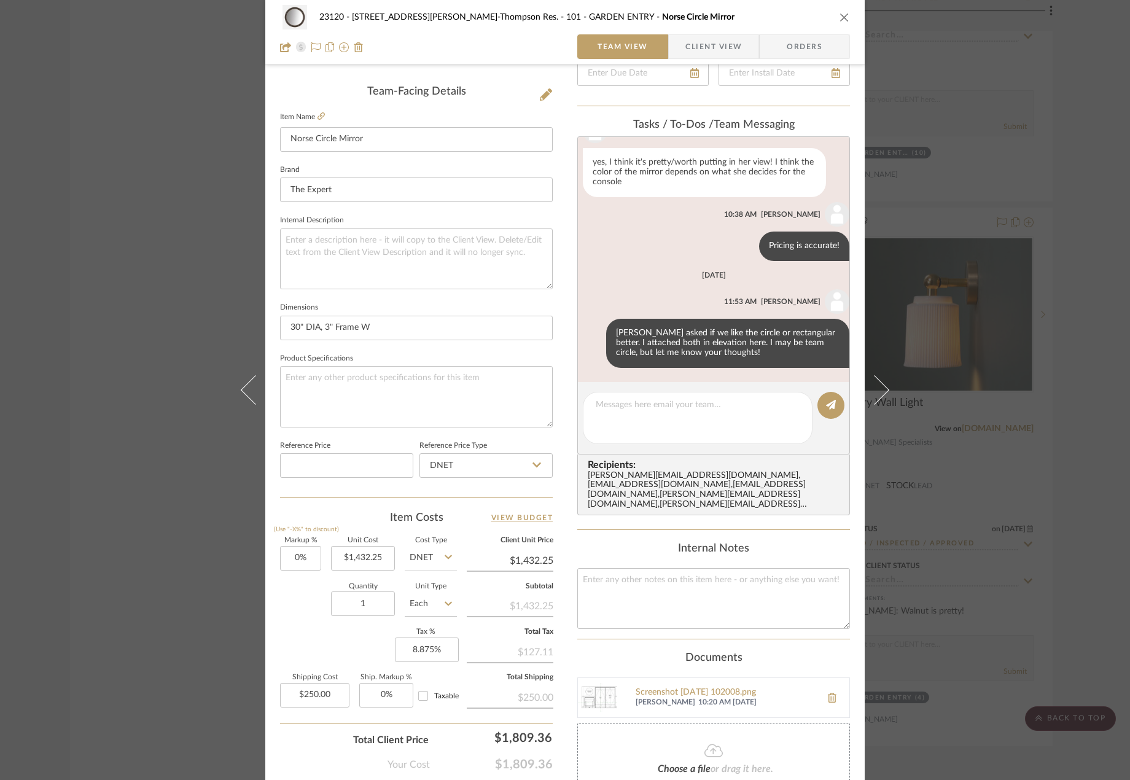
scroll to position [369, 0]
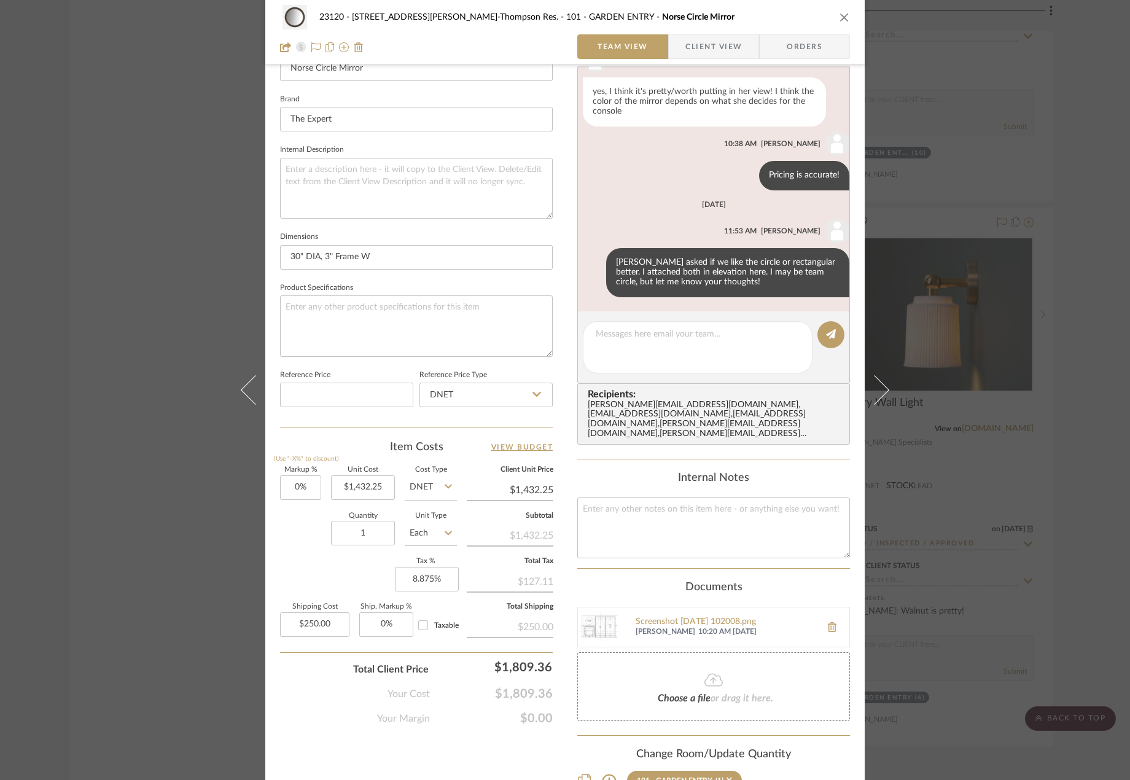
click at [693, 675] on fa-icon at bounding box center [714, 681] width 112 height 16
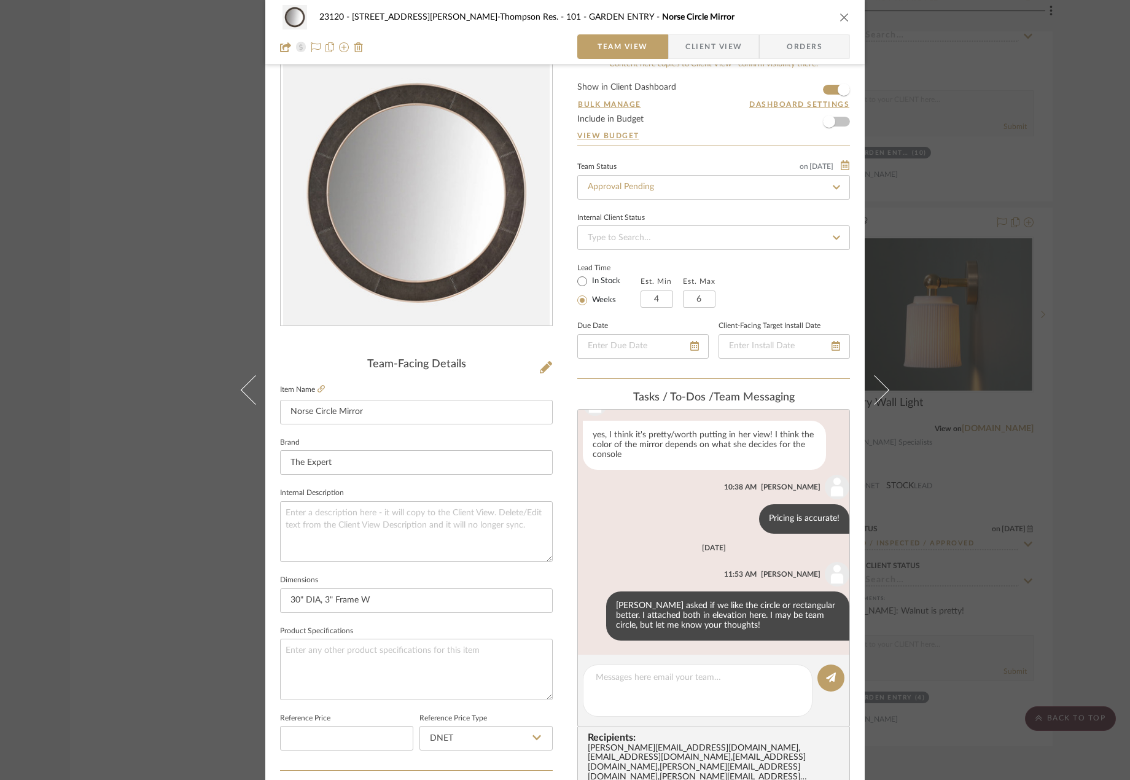
scroll to position [0, 0]
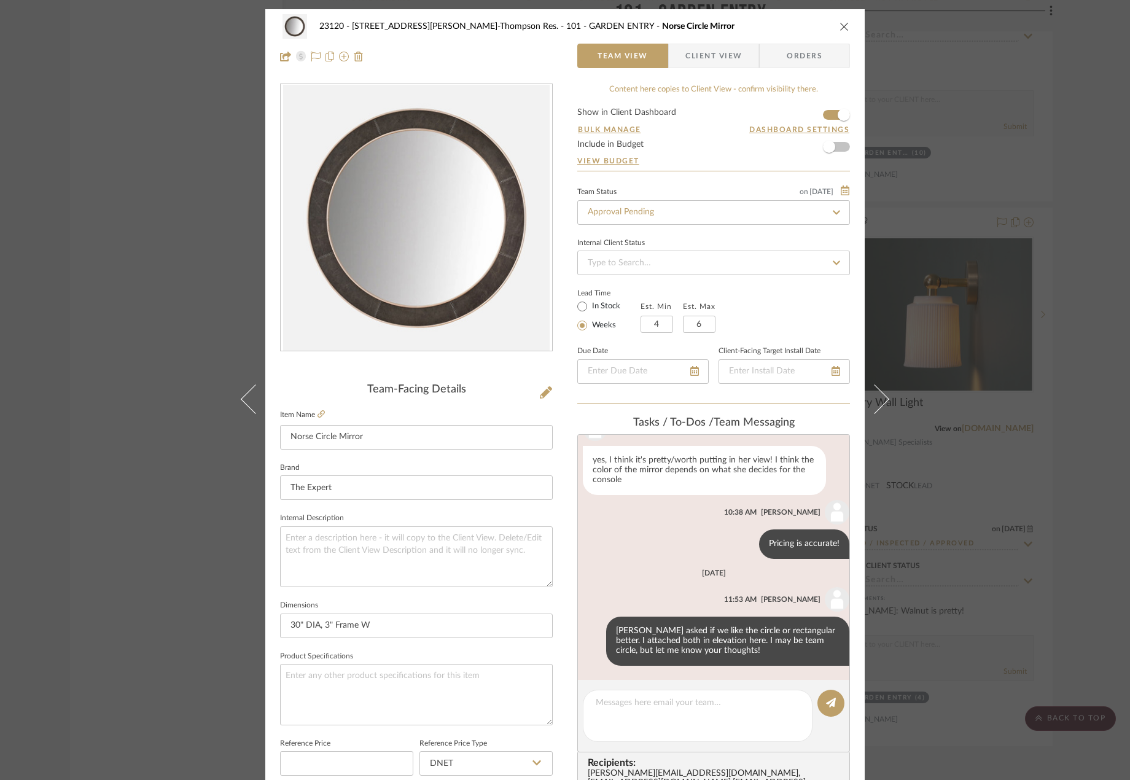
click at [82, 141] on div "23120 - 239 Dean St, Unwin-Thompson Res. 101 - GARDEN ENTRY Norse Circle Mirror…" at bounding box center [565, 390] width 1130 height 780
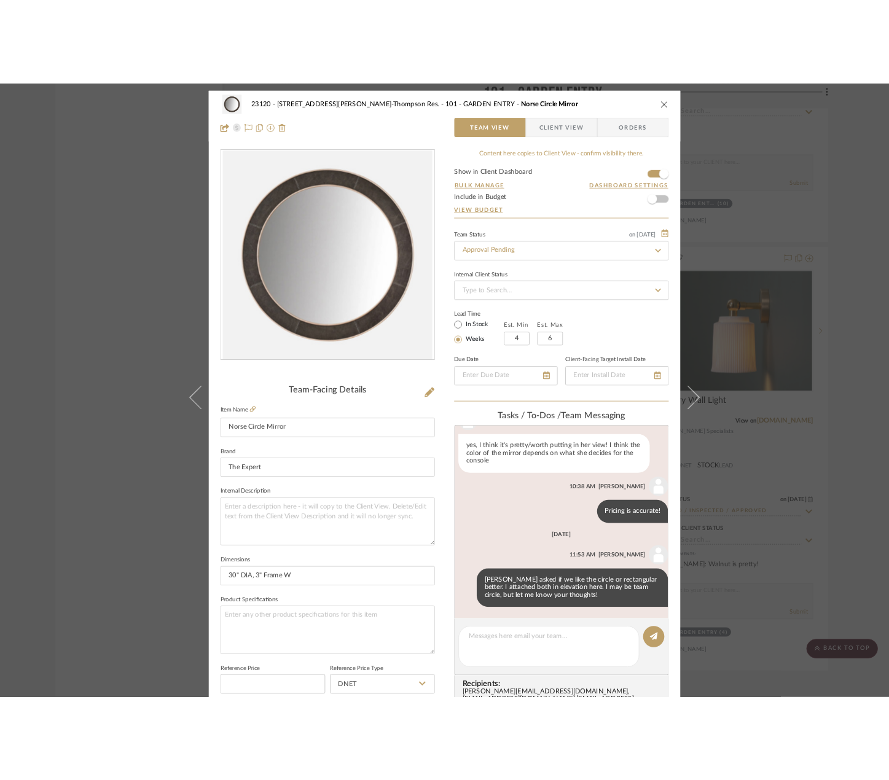
scroll to position [3010, 0]
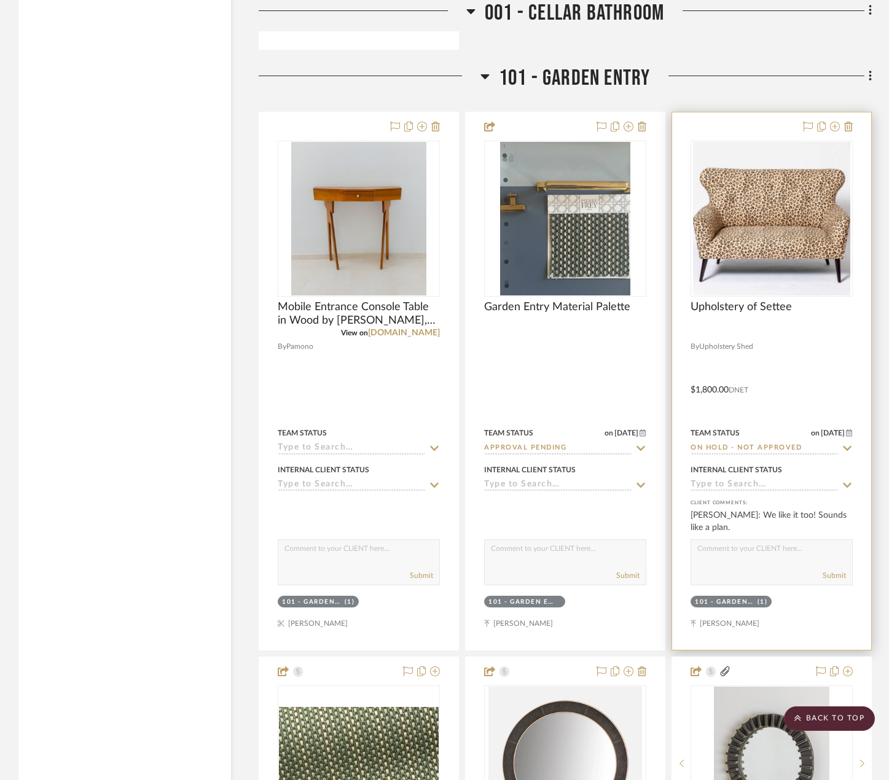
scroll to position [2457, 0]
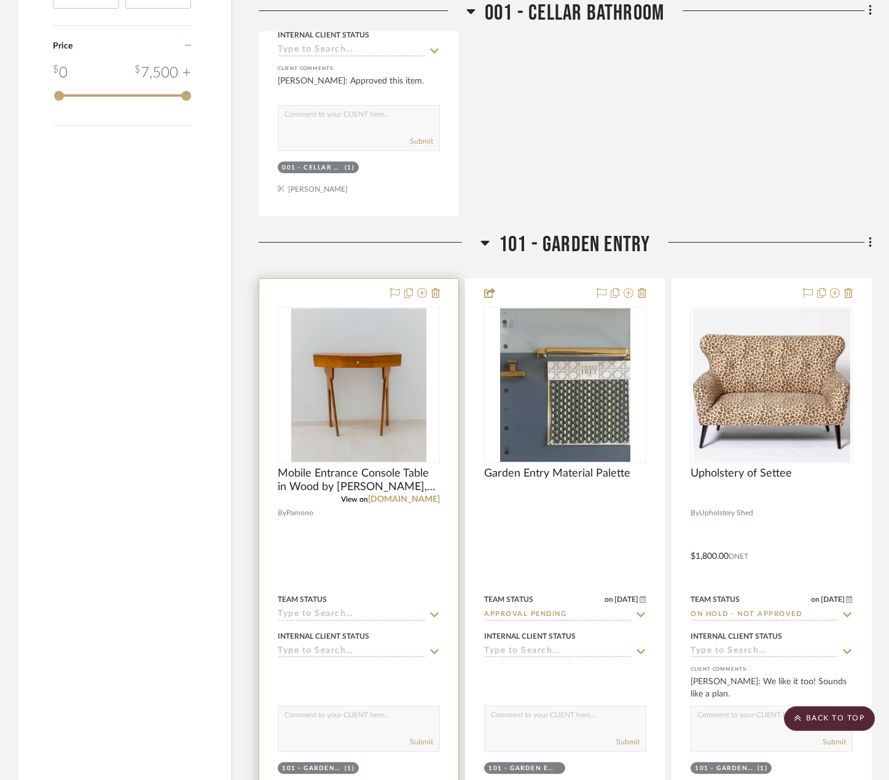
click at [400, 491] on div at bounding box center [358, 548] width 199 height 538
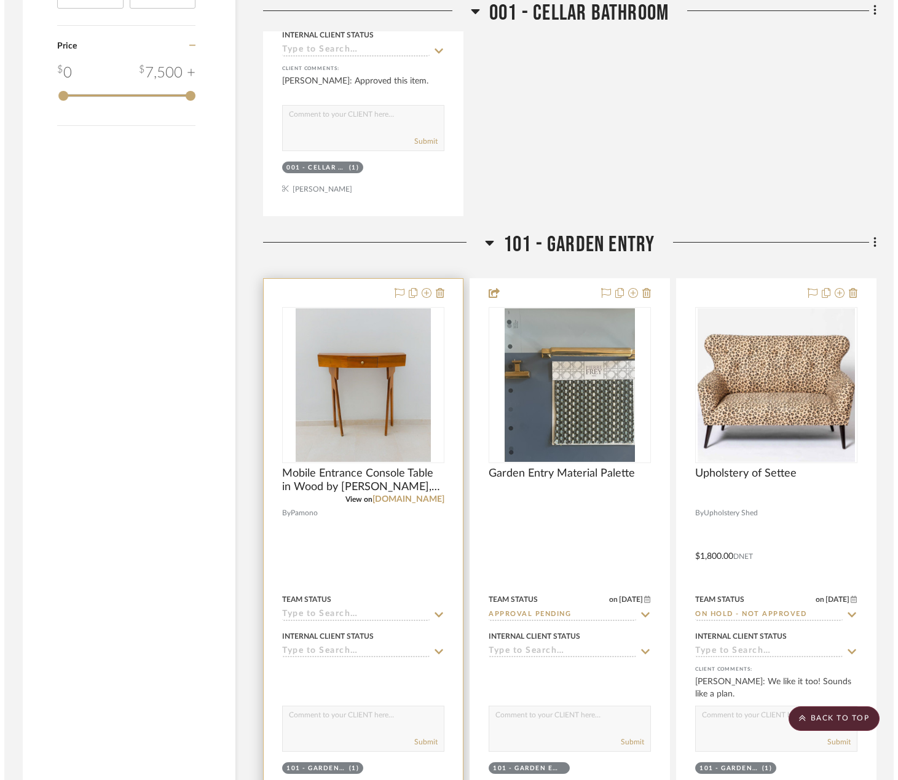
scroll to position [0, 0]
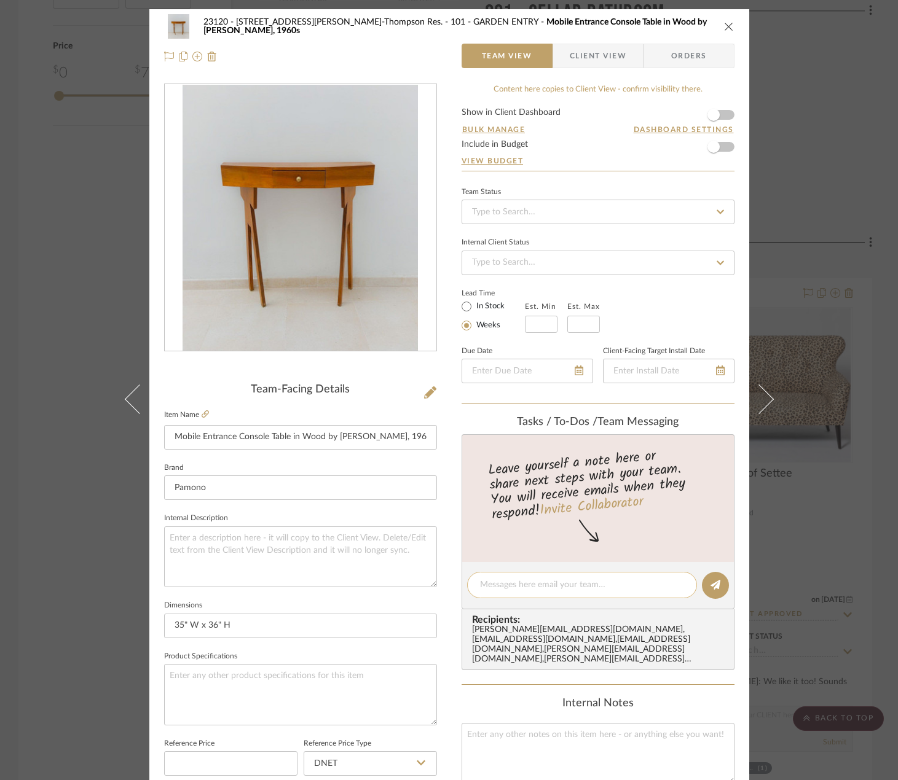
click at [482, 590] on textarea at bounding box center [582, 585] width 204 height 13
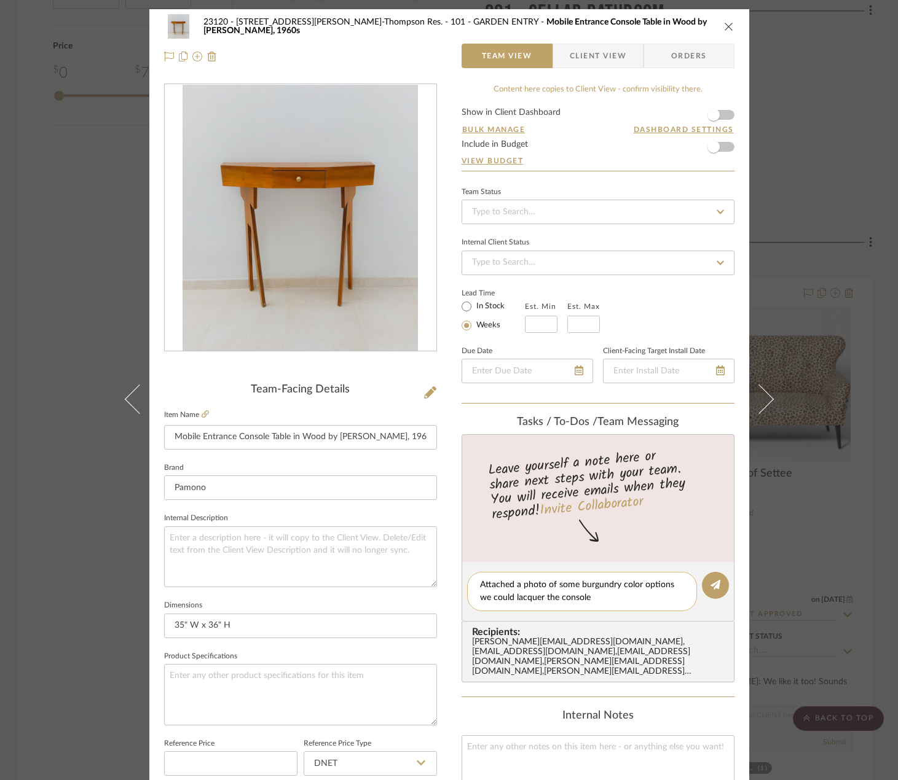
drag, startPoint x: 588, startPoint y: 602, endPoint x: 670, endPoint y: 585, distance: 84.0
click at [670, 585] on textarea "Attached a photo of some burgundry color options we could lacquer the console" at bounding box center [582, 592] width 204 height 26
click at [578, 598] on textarea "Attached a photo of some burgundy color options for lacquering the console." at bounding box center [582, 592] width 204 height 26
type textarea "Attached a photo of some burgundy color options for lacquering the console."
click at [710, 583] on icon at bounding box center [715, 585] width 10 height 10
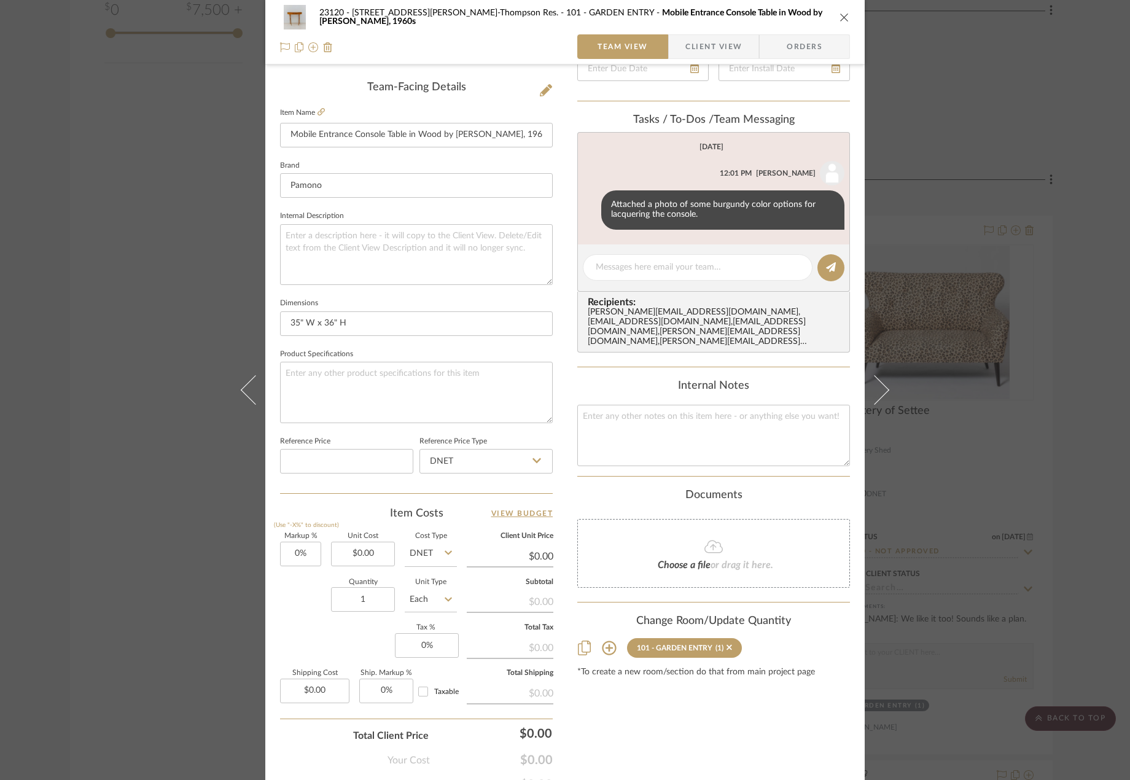
scroll to position [364, 0]
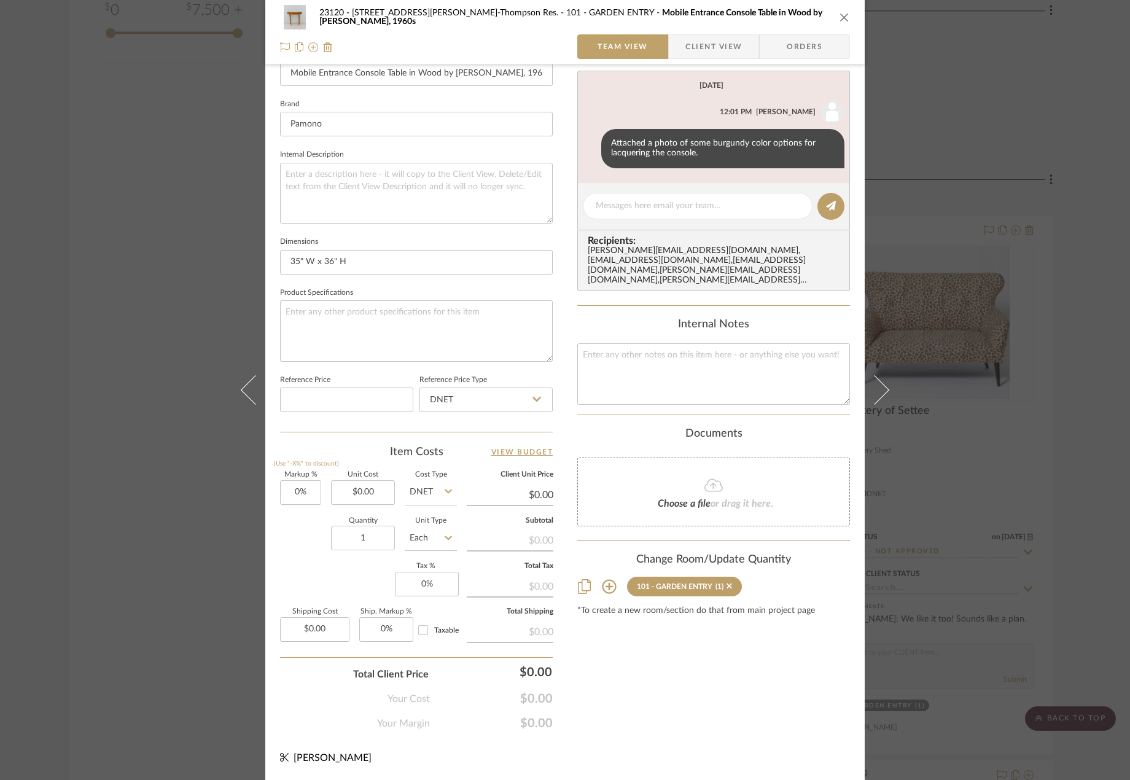
click at [676, 499] on span "Choose a file" at bounding box center [684, 504] width 53 height 10
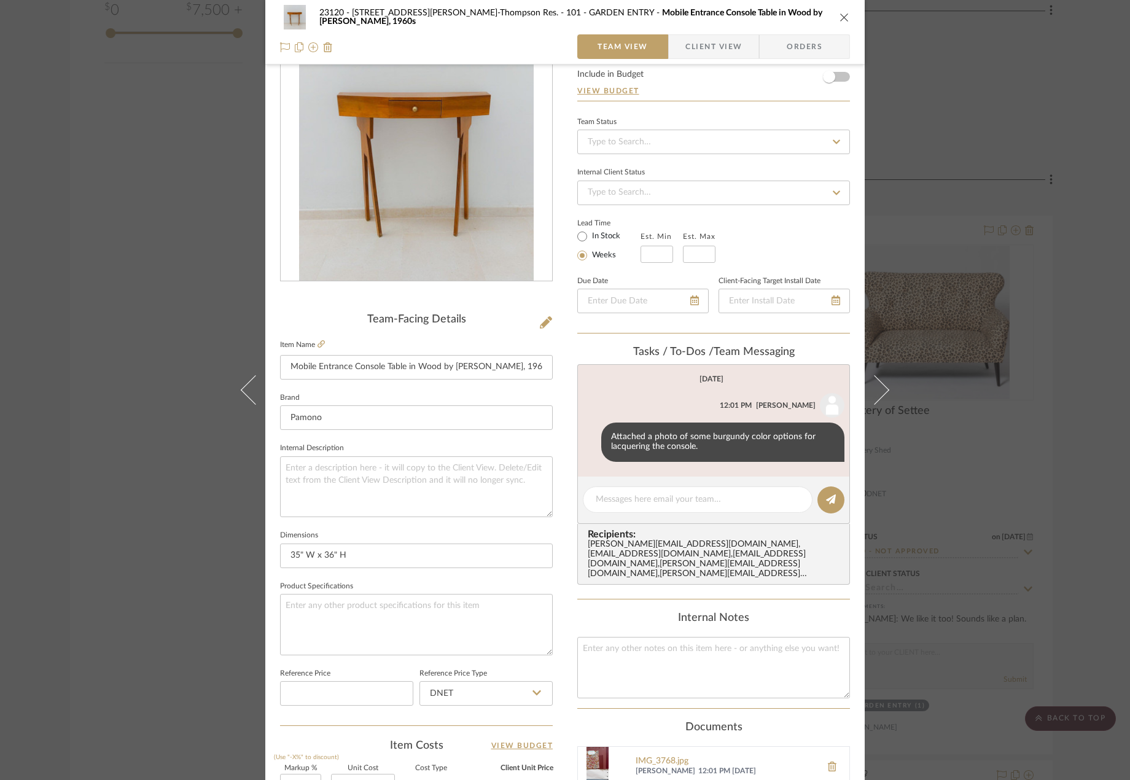
scroll to position [0, 0]
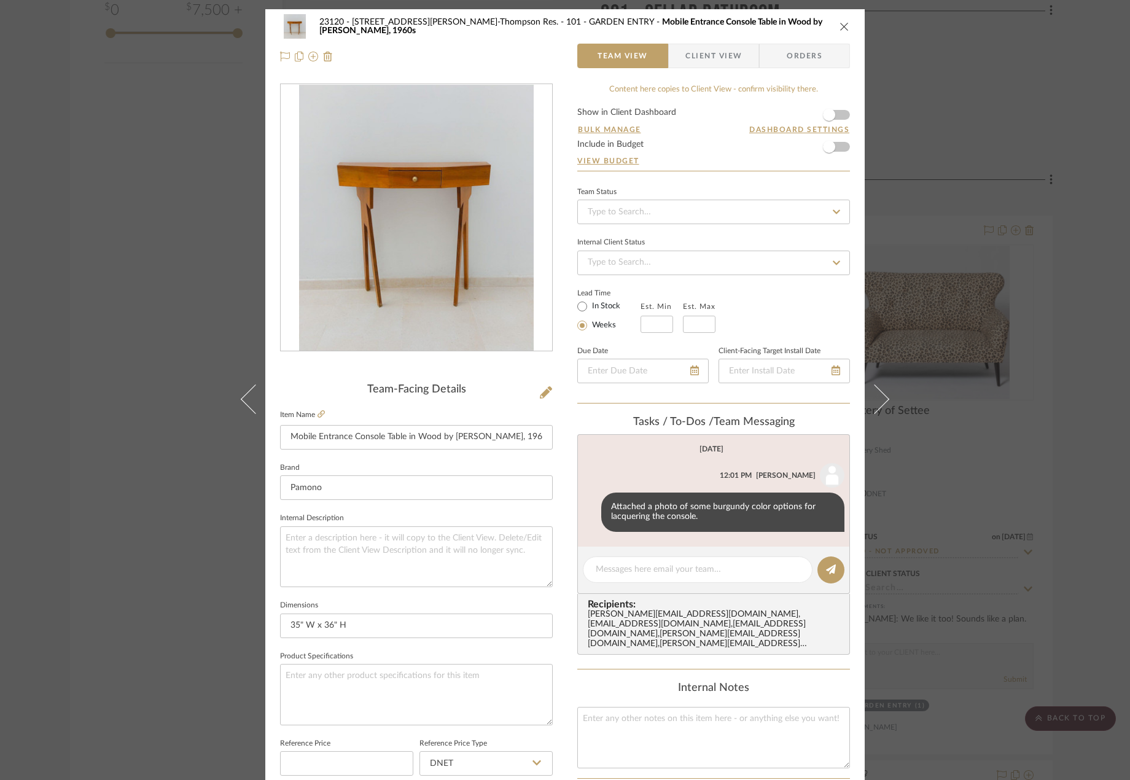
click at [145, 230] on div "23120 - 239 Dean St, Unwin-Thompson Res. 101 - GARDEN ENTRY Mobile Entrance Con…" at bounding box center [565, 390] width 1130 height 780
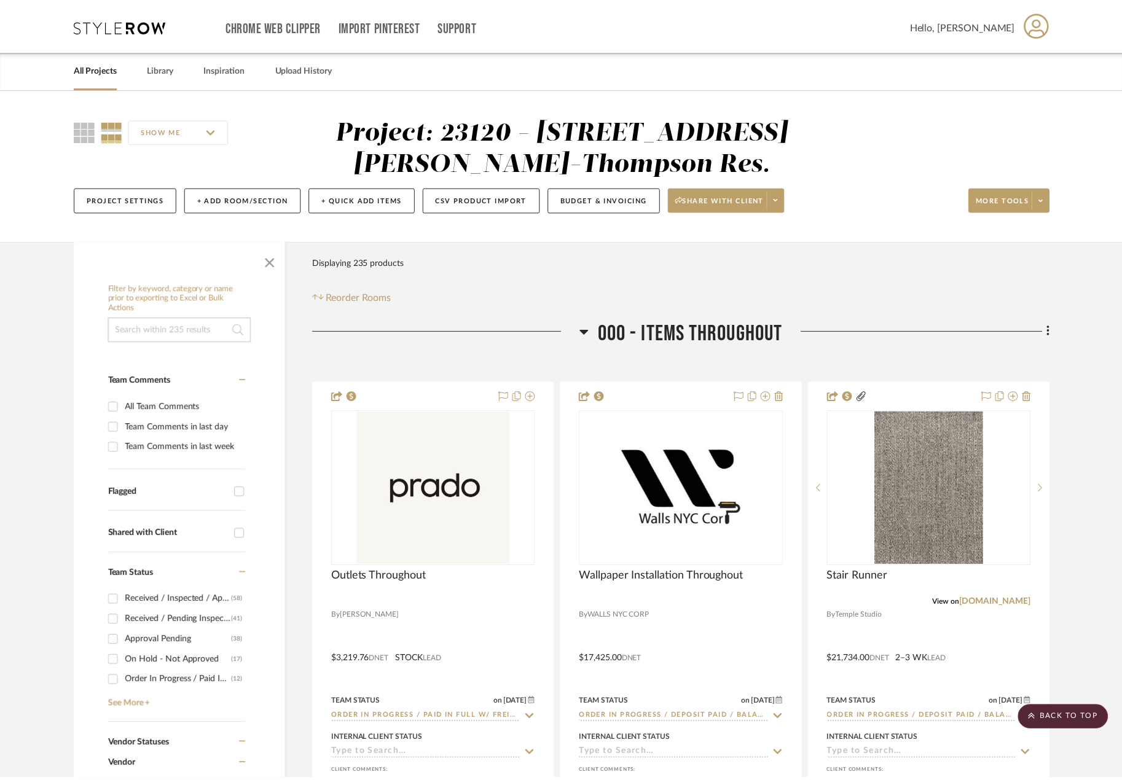
scroll to position [2457, 0]
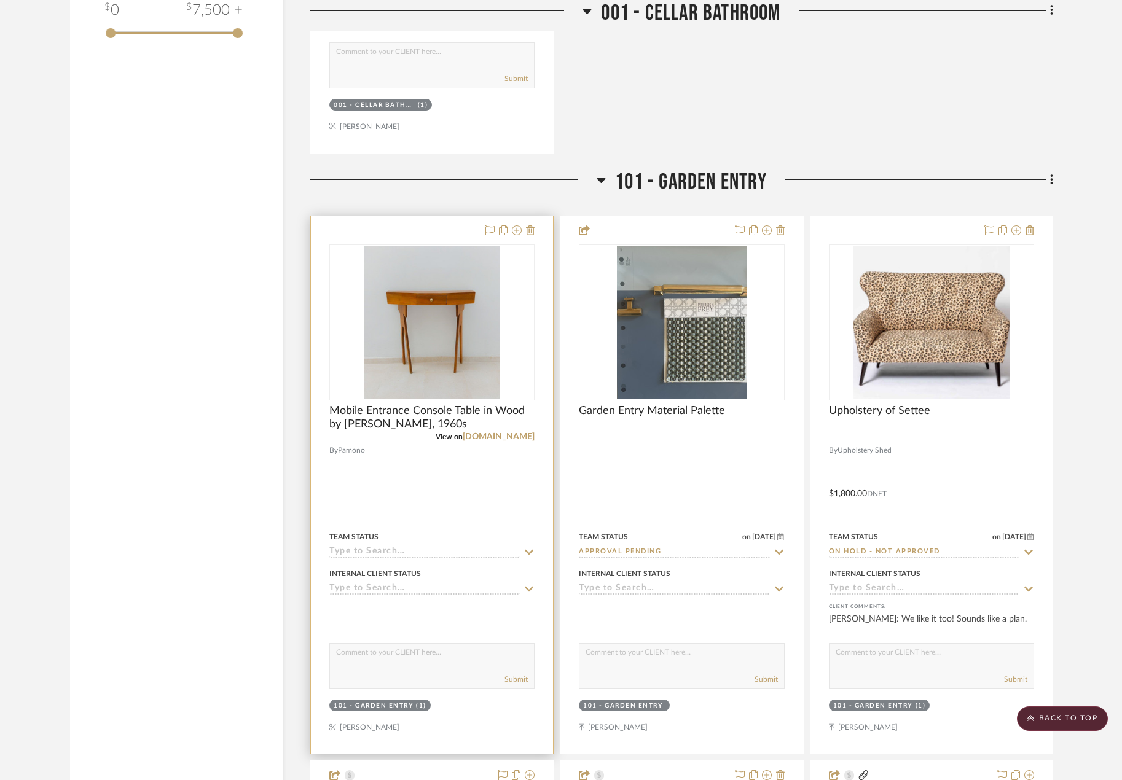
click at [467, 474] on div at bounding box center [432, 485] width 242 height 538
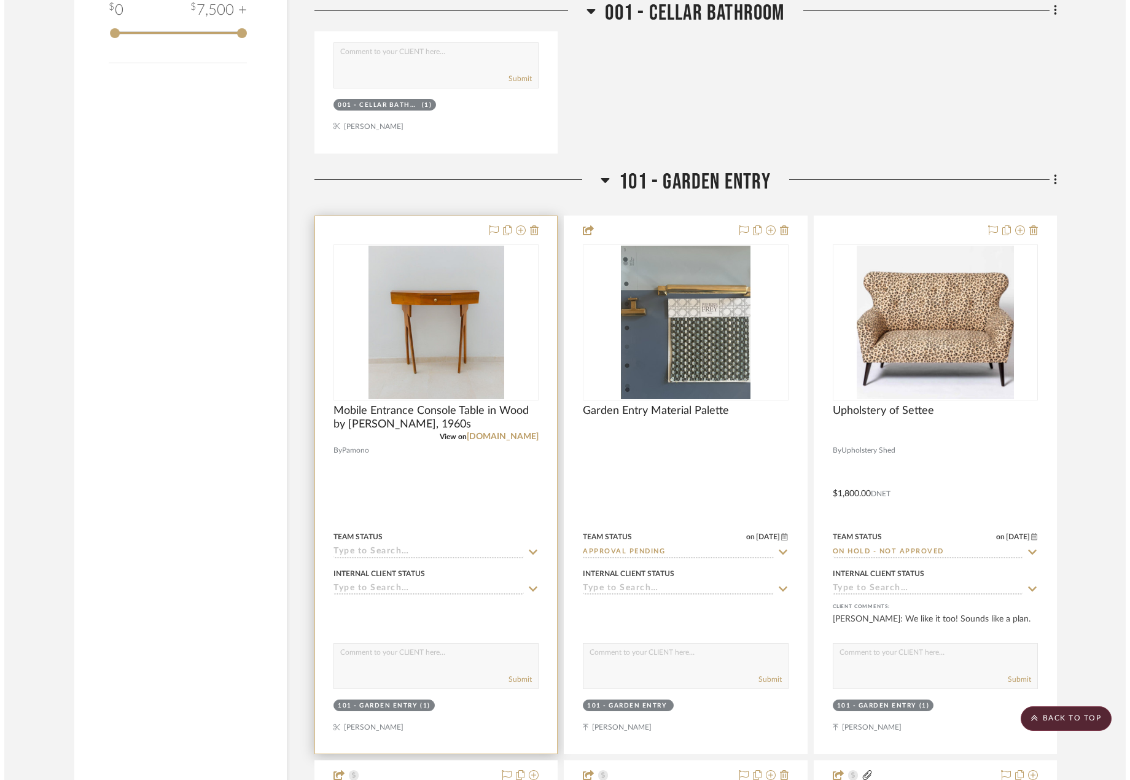
scroll to position [0, 0]
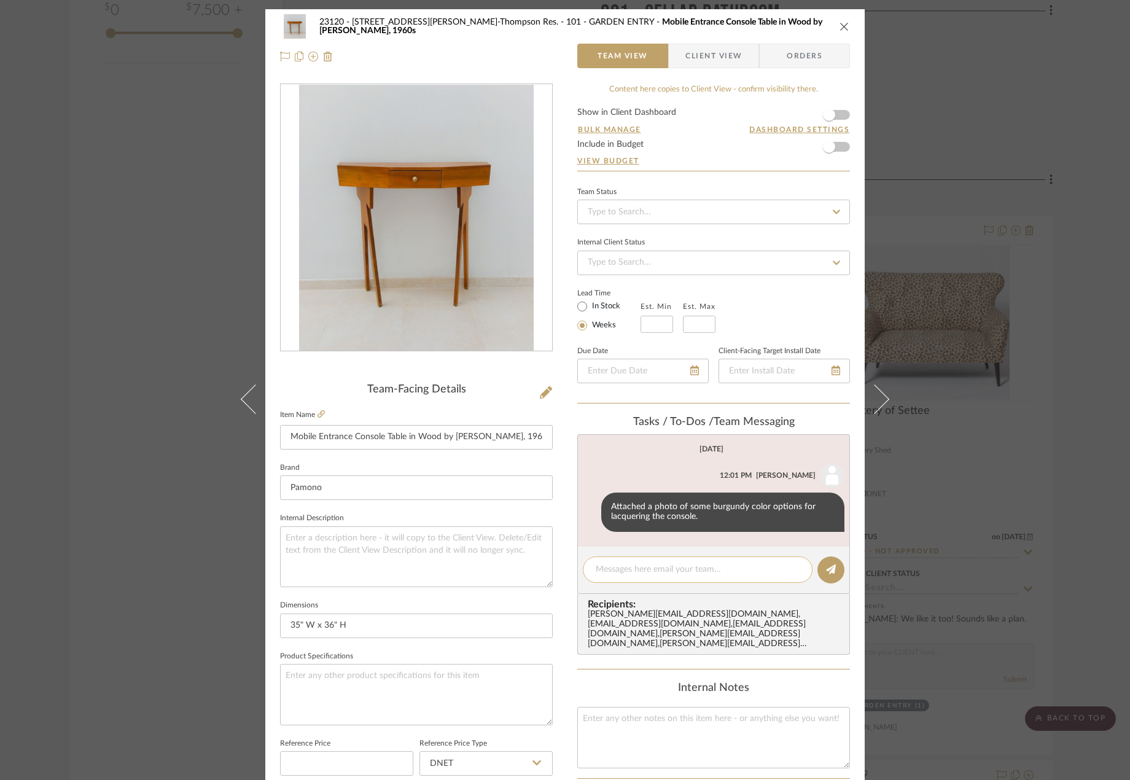
click at [657, 571] on textarea at bounding box center [698, 569] width 204 height 13
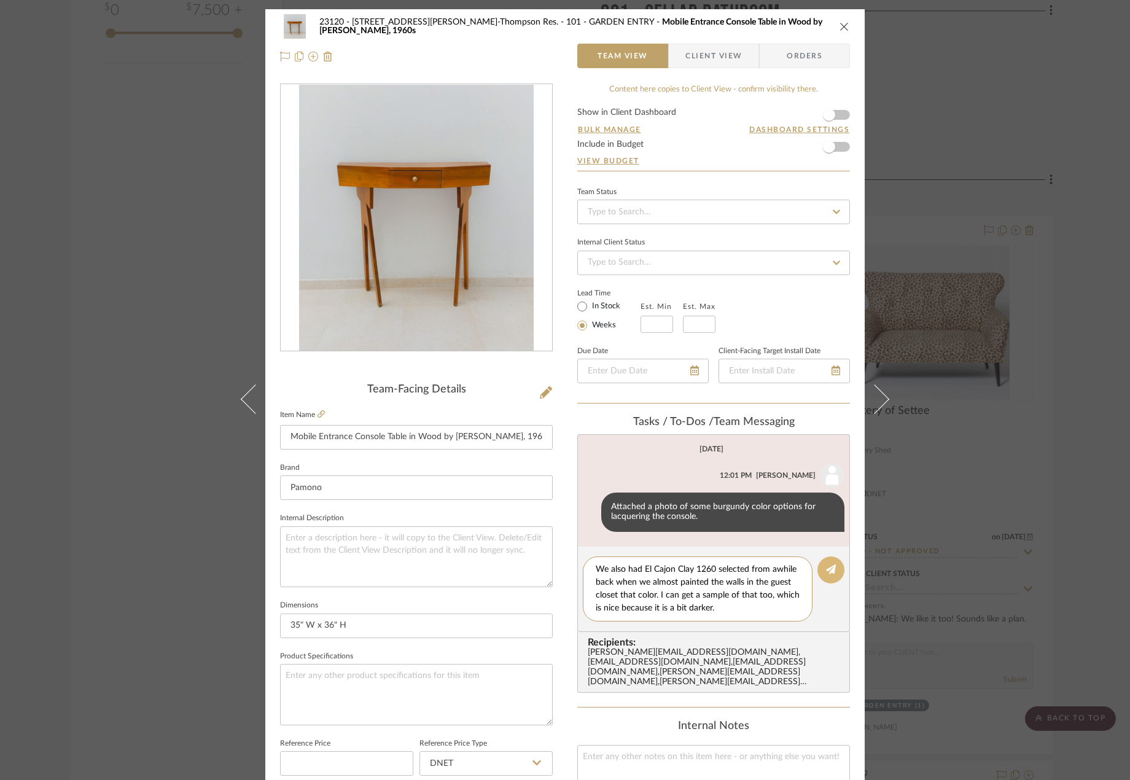
type textarea "We also had El Cajon Clay 1260 selected from awhile back when we almost painted…"
click at [826, 573] on icon at bounding box center [831, 570] width 10 height 10
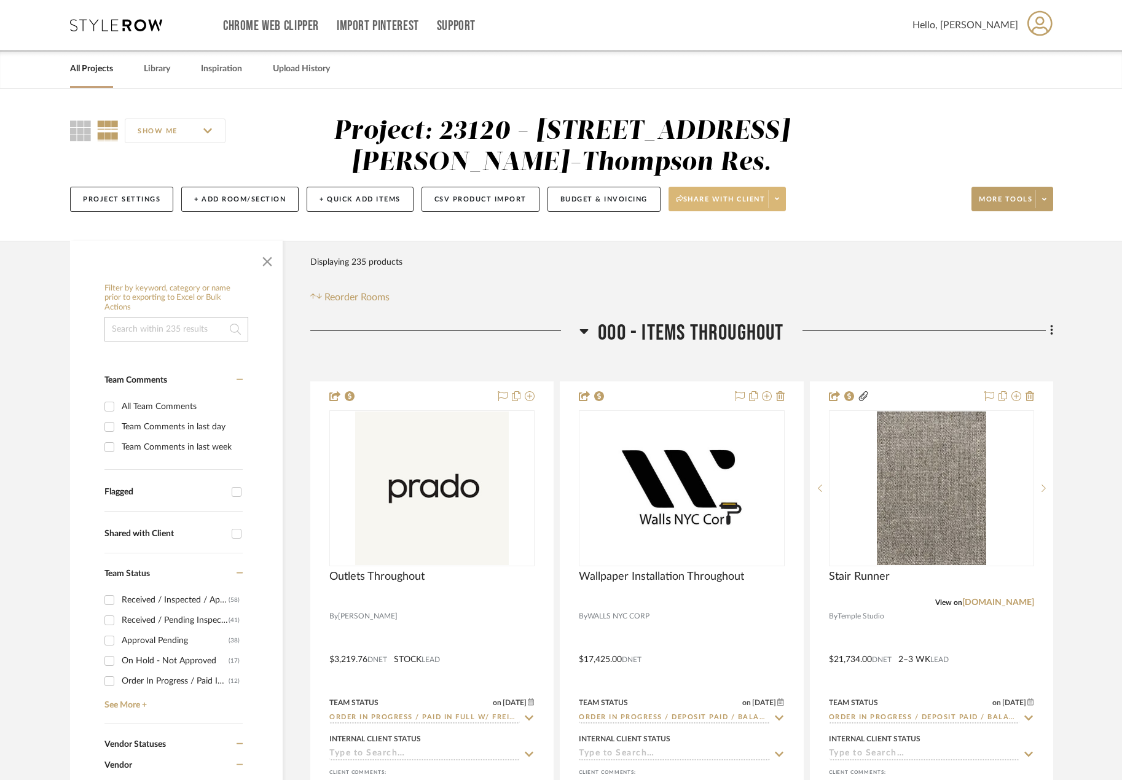
click at [773, 202] on span at bounding box center [776, 199] width 17 height 18
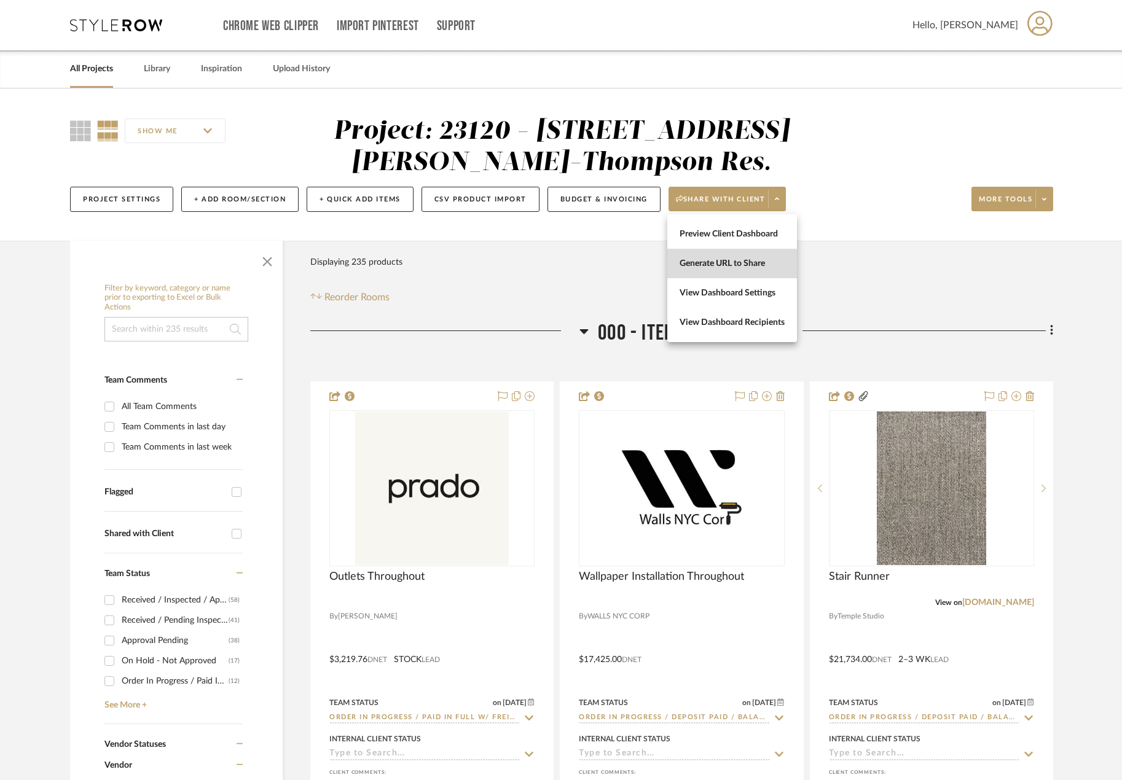
click at [727, 272] on button "Generate URL to Share" at bounding box center [732, 263] width 130 height 29
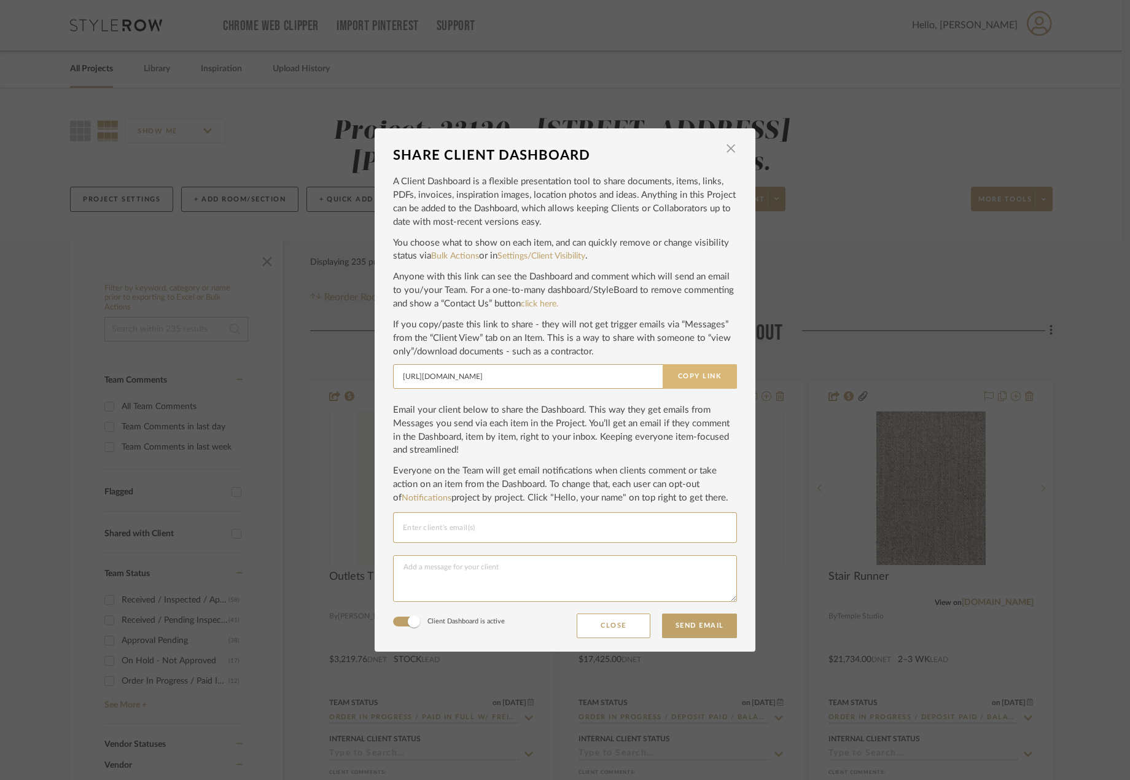
click at [683, 380] on button "Copy Link" at bounding box center [700, 376] width 74 height 25
